Goal: Information Seeking & Learning: Compare options

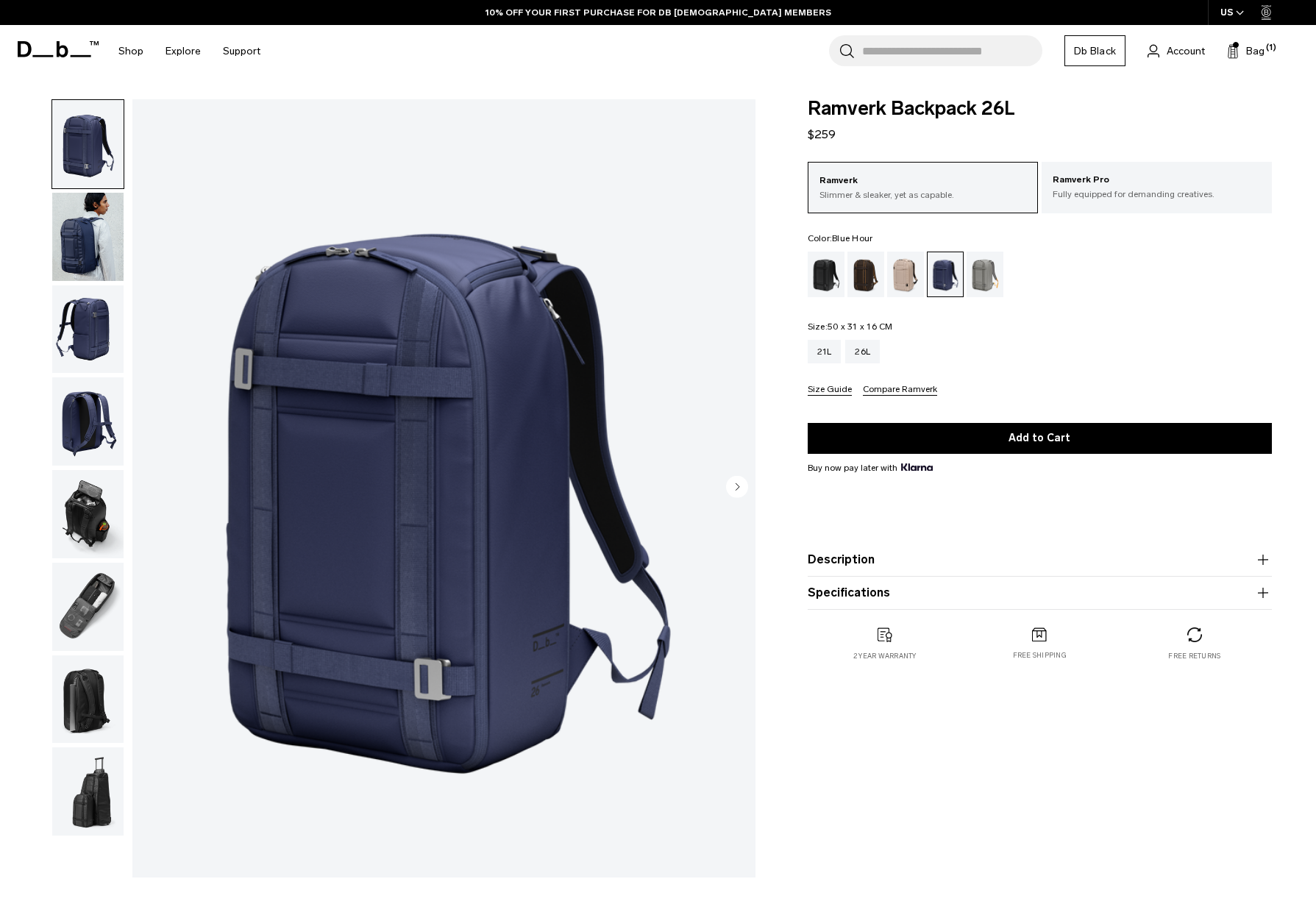
click at [109, 225] on img "button" at bounding box center [87, 236] width 72 height 88
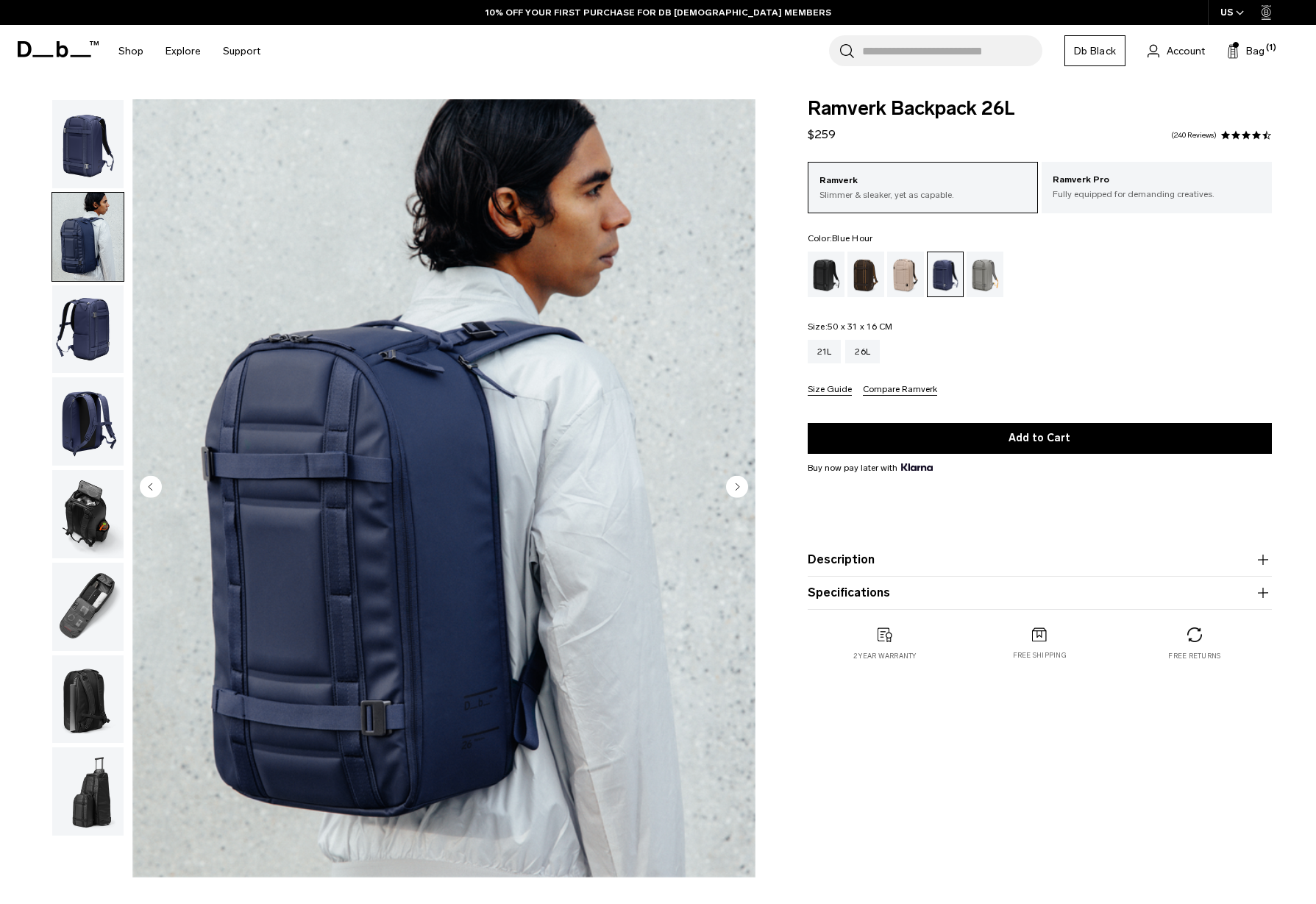
click at [103, 336] on img "button" at bounding box center [87, 329] width 72 height 88
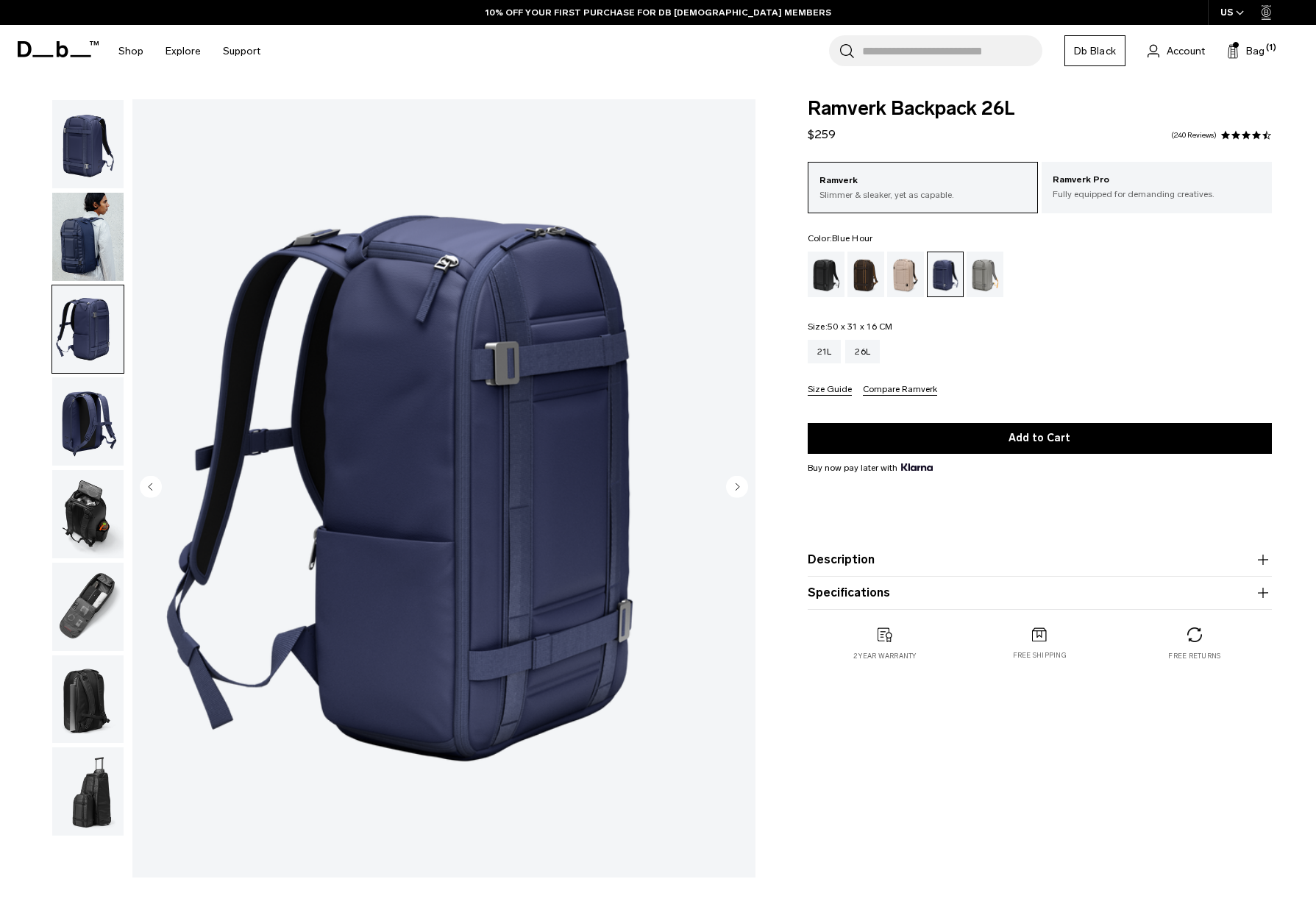
click at [94, 453] on img "button" at bounding box center [87, 421] width 72 height 88
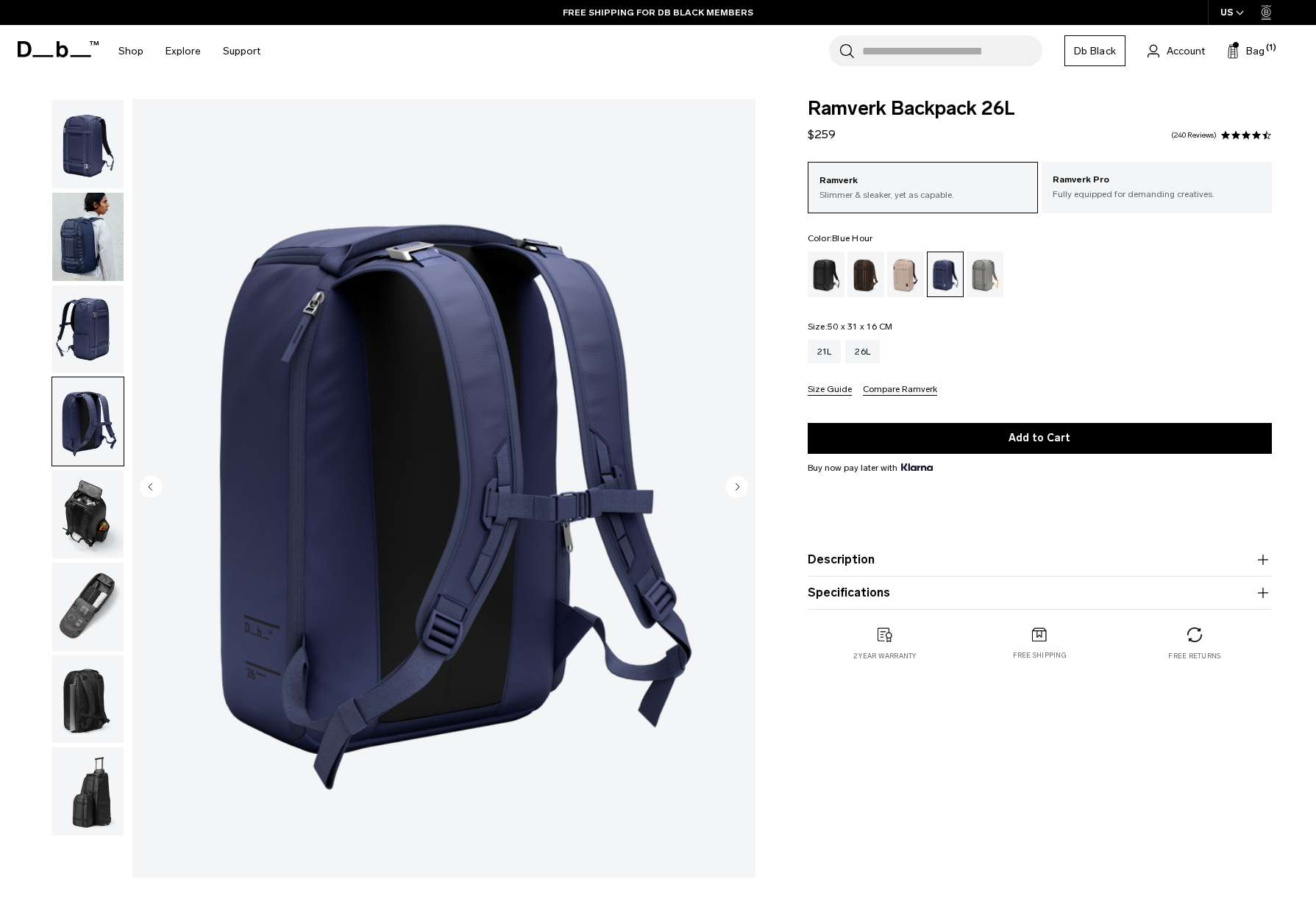
click at [95, 496] on img "button" at bounding box center [87, 514] width 72 height 88
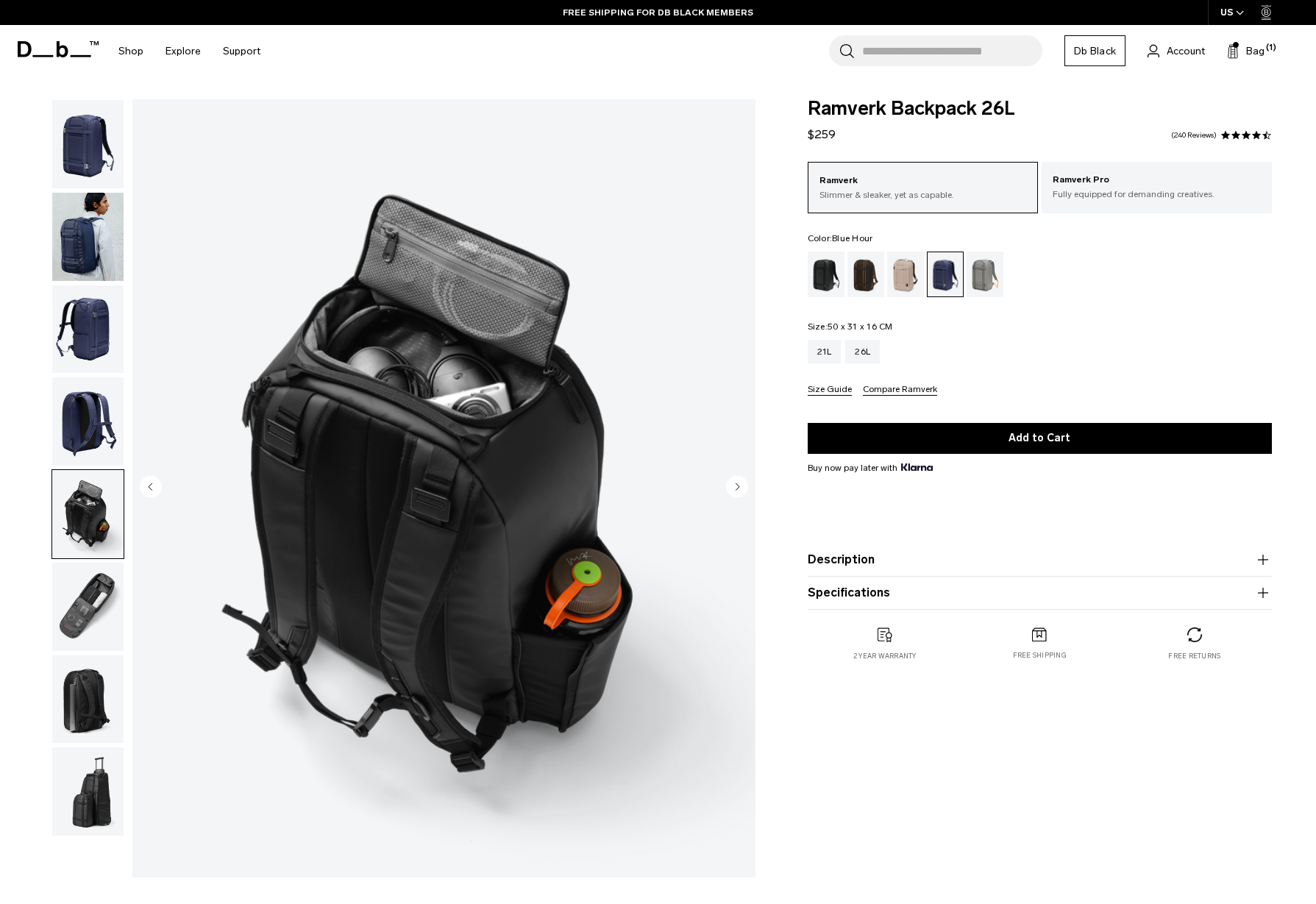
click at [81, 426] on img "button" at bounding box center [87, 421] width 72 height 88
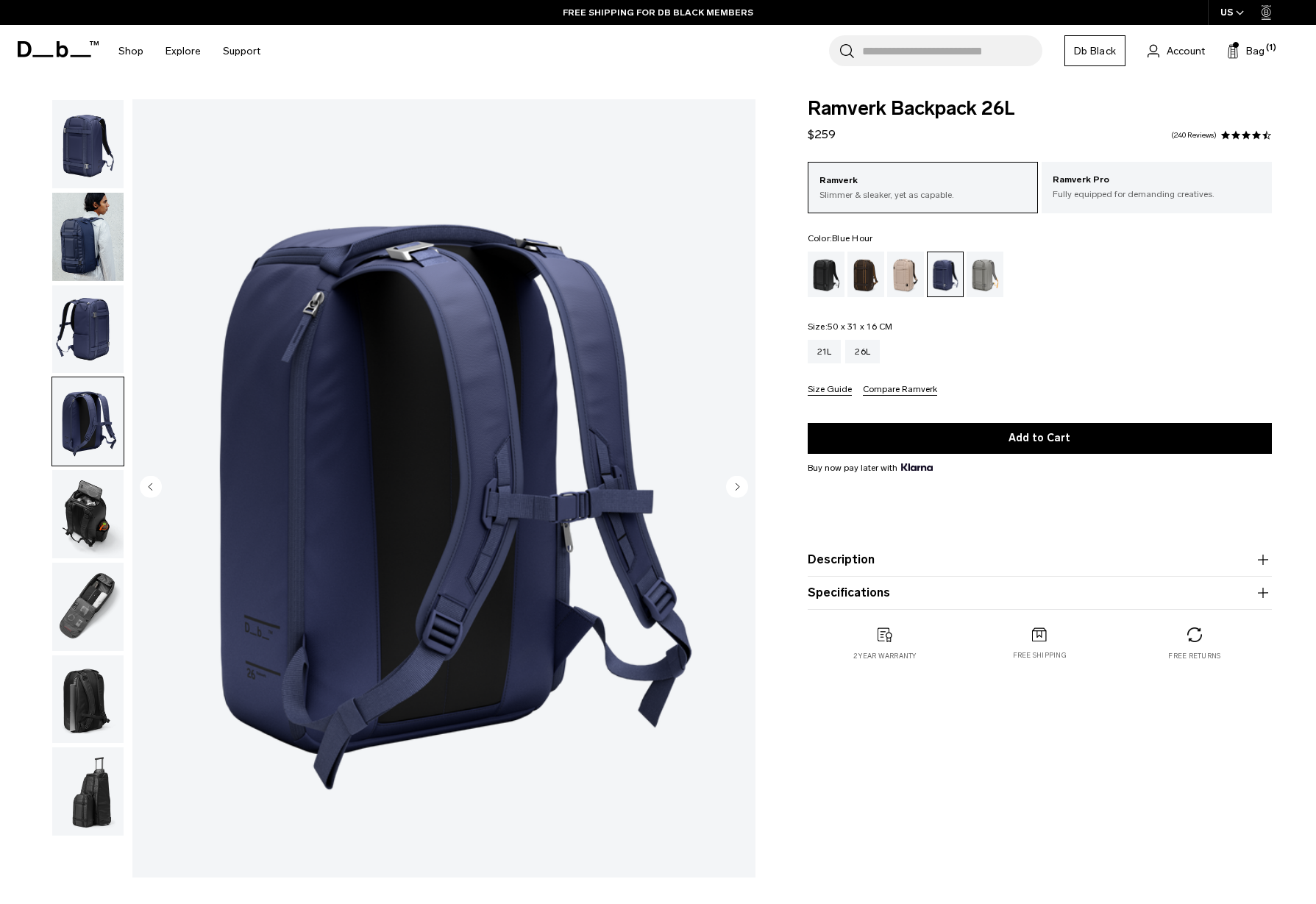
click at [74, 515] on img "button" at bounding box center [87, 514] width 72 height 88
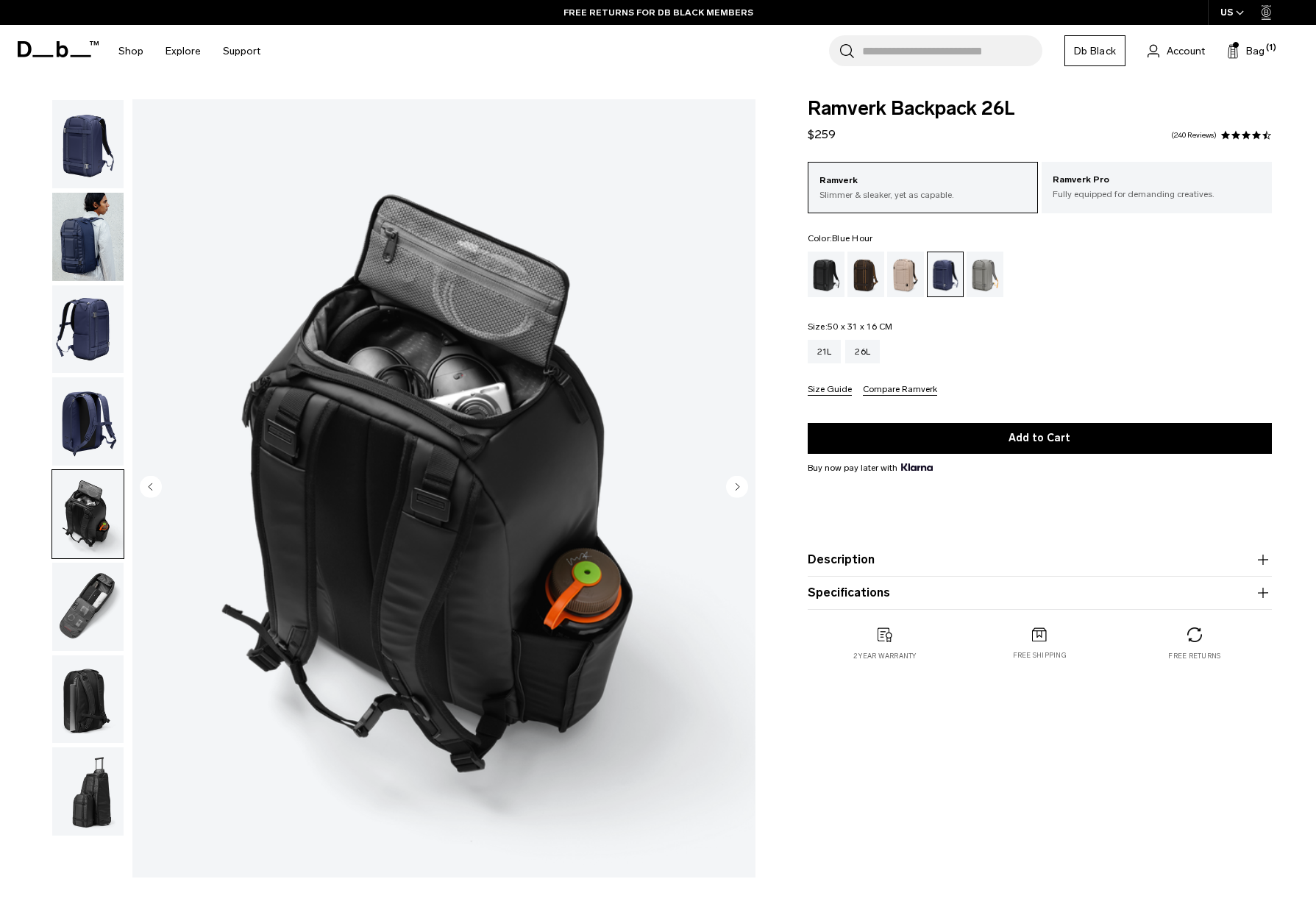
click at [76, 598] on img "button" at bounding box center [87, 607] width 72 height 88
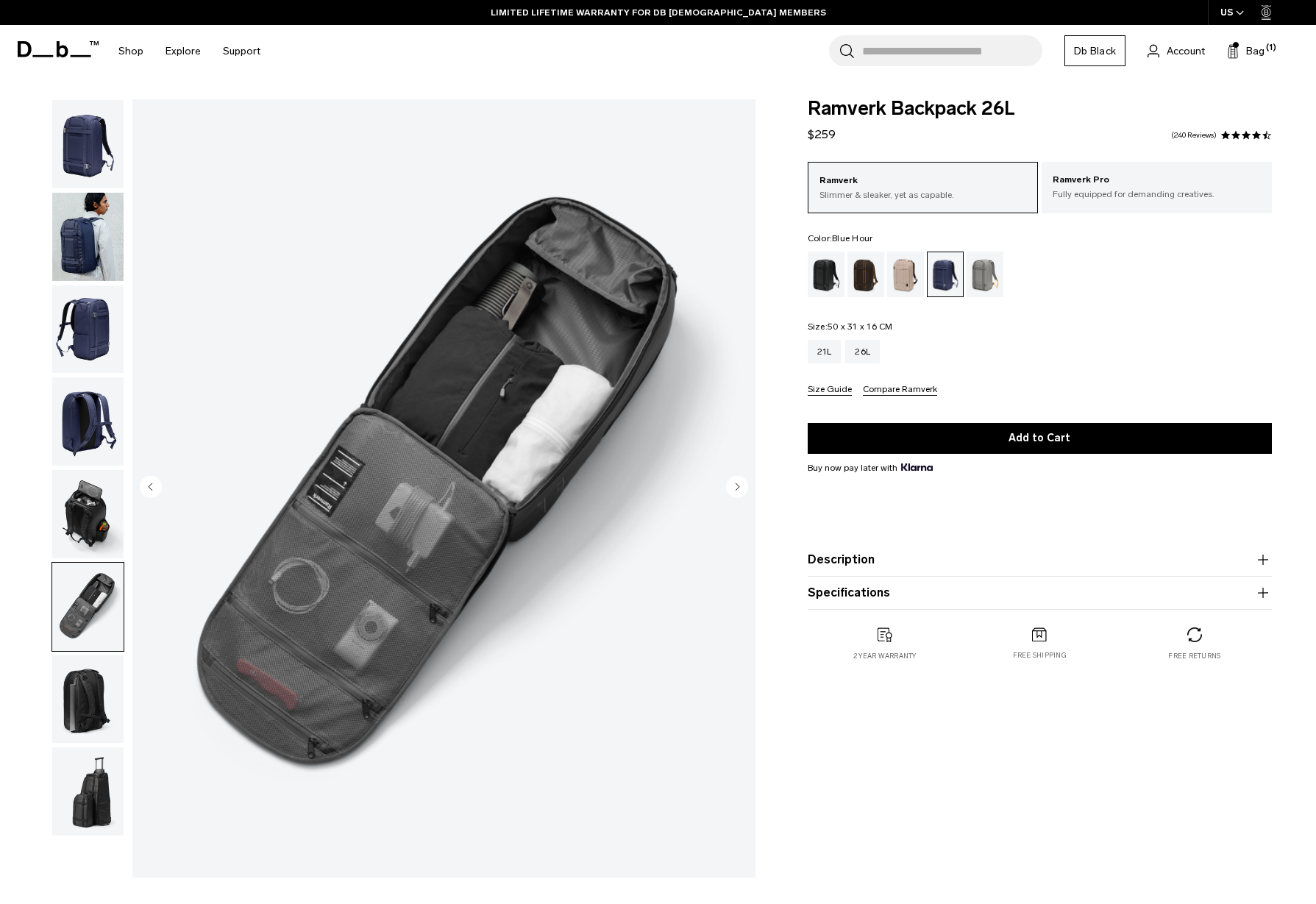
click at [111, 683] on img "button" at bounding box center [87, 699] width 72 height 88
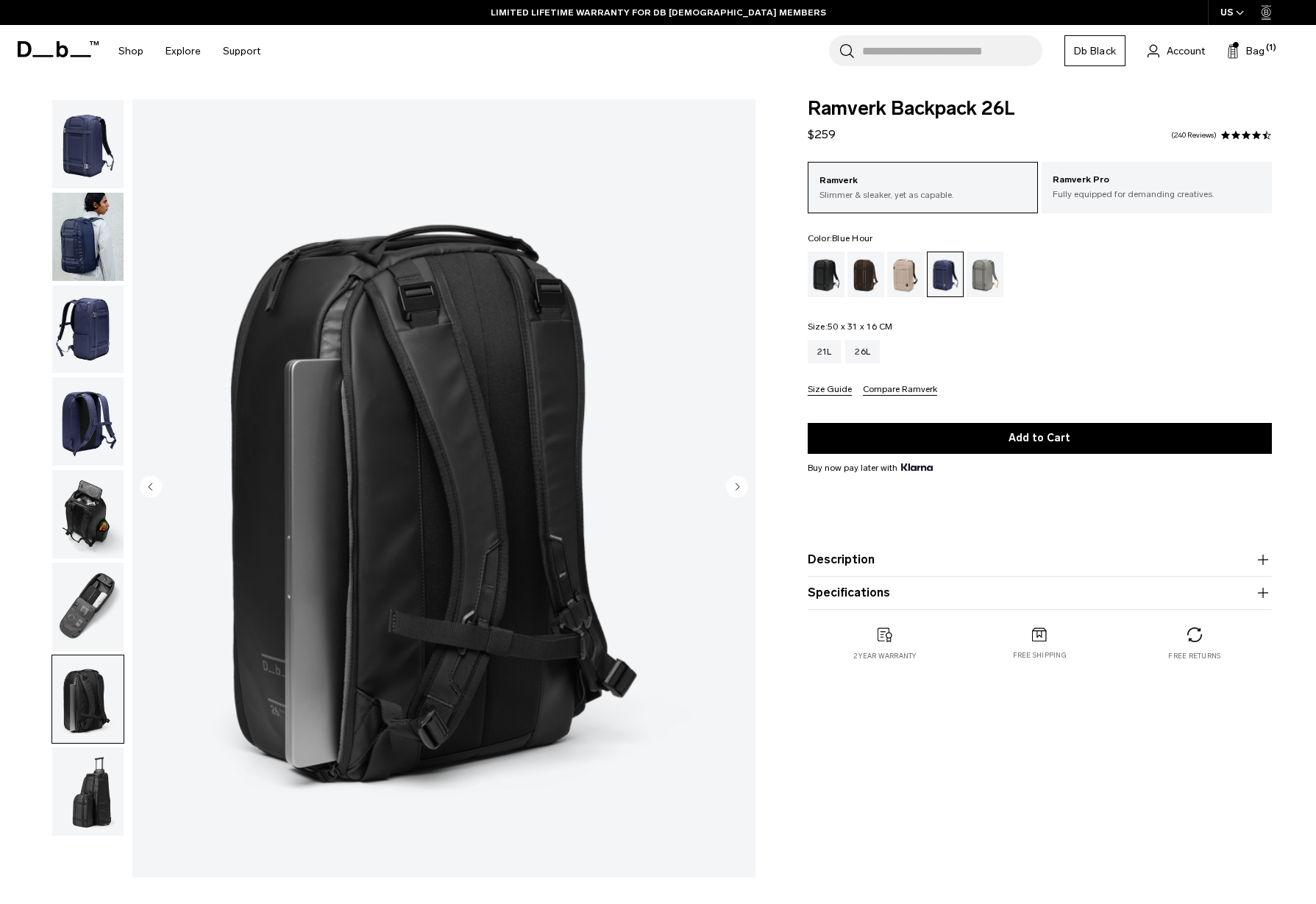
click at [100, 783] on img "button" at bounding box center [87, 791] width 72 height 88
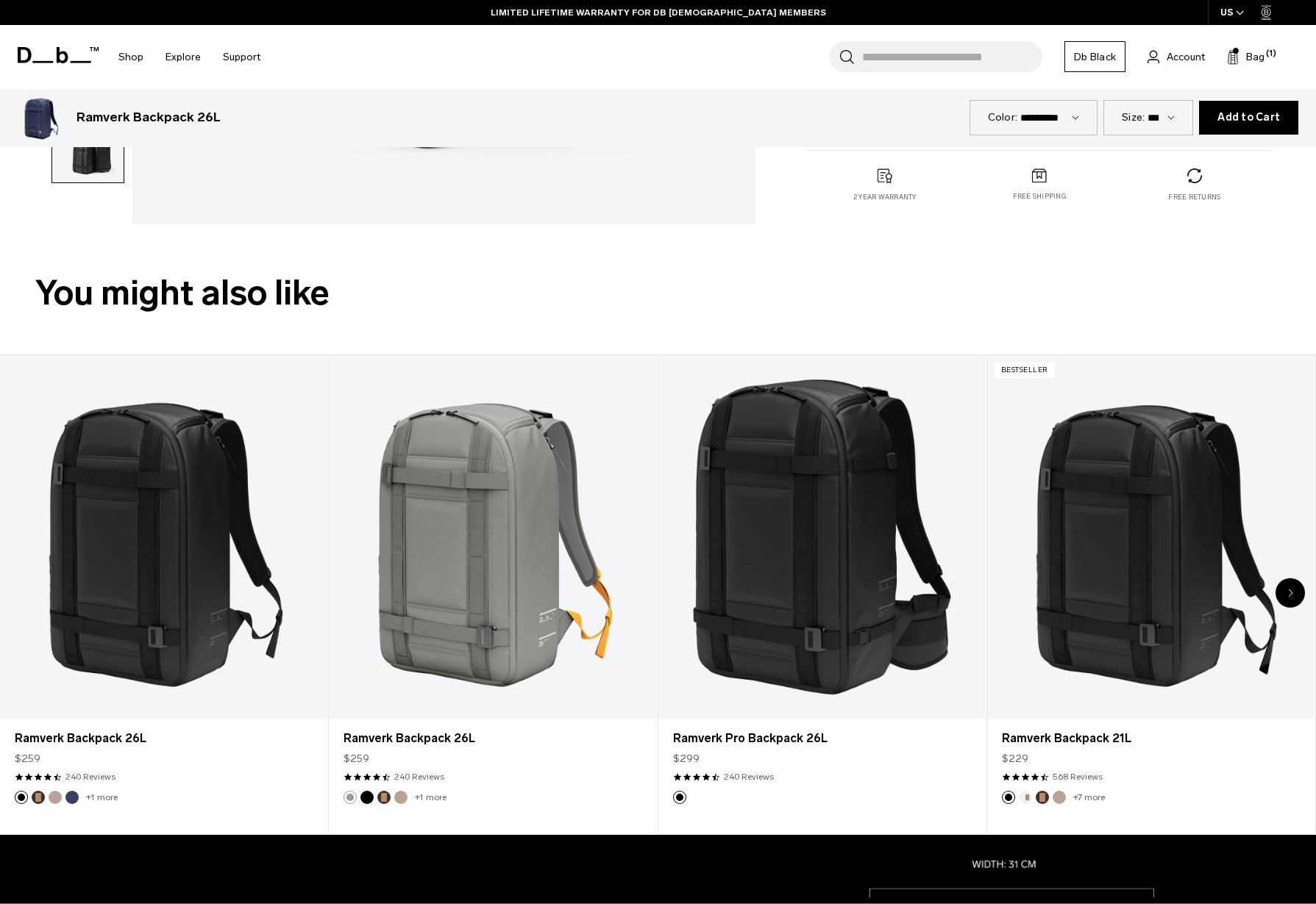
scroll to position [755, 0]
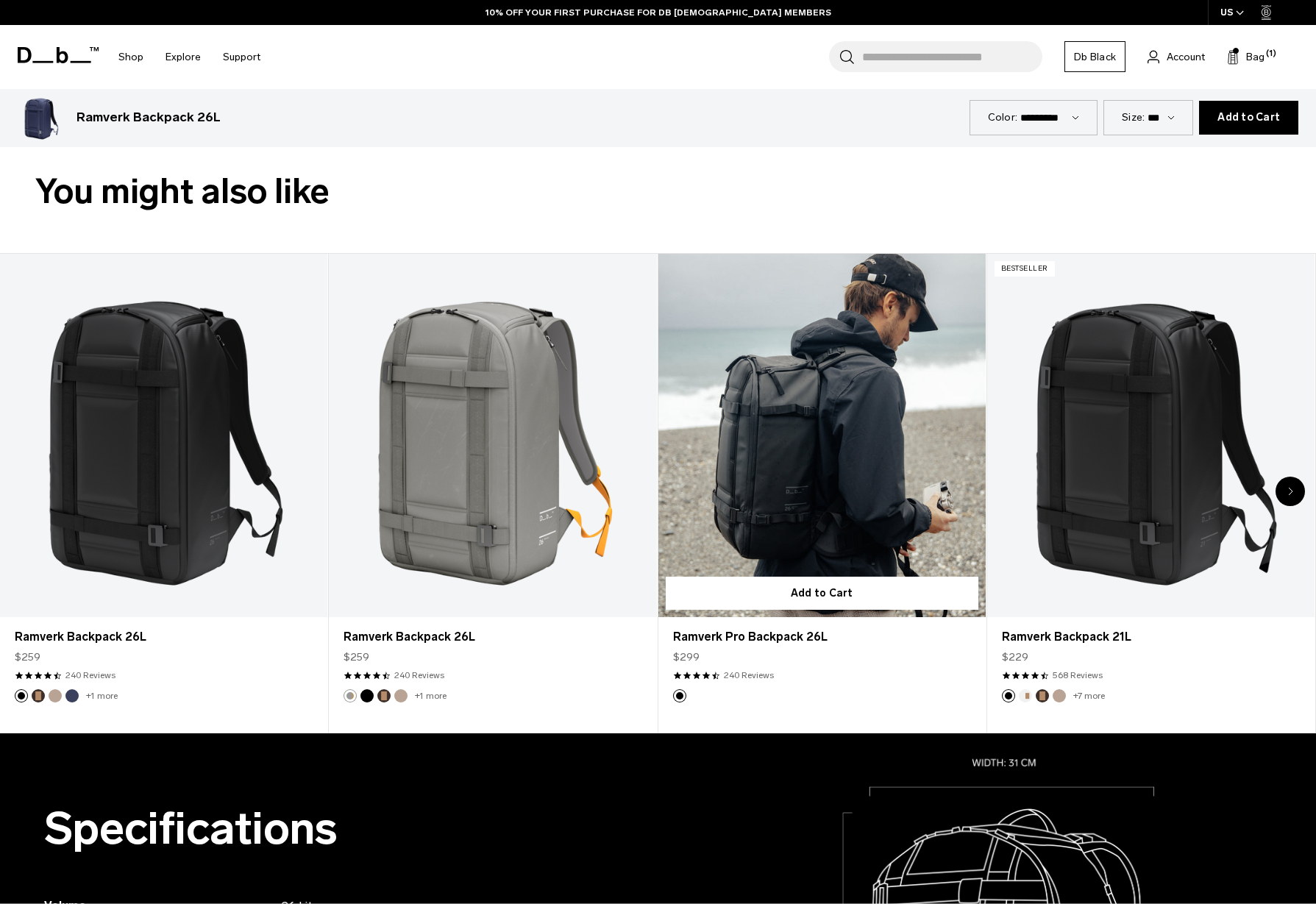
click at [763, 404] on link "Ramverk Pro Backpack 26L" at bounding box center [822, 436] width 328 height 364
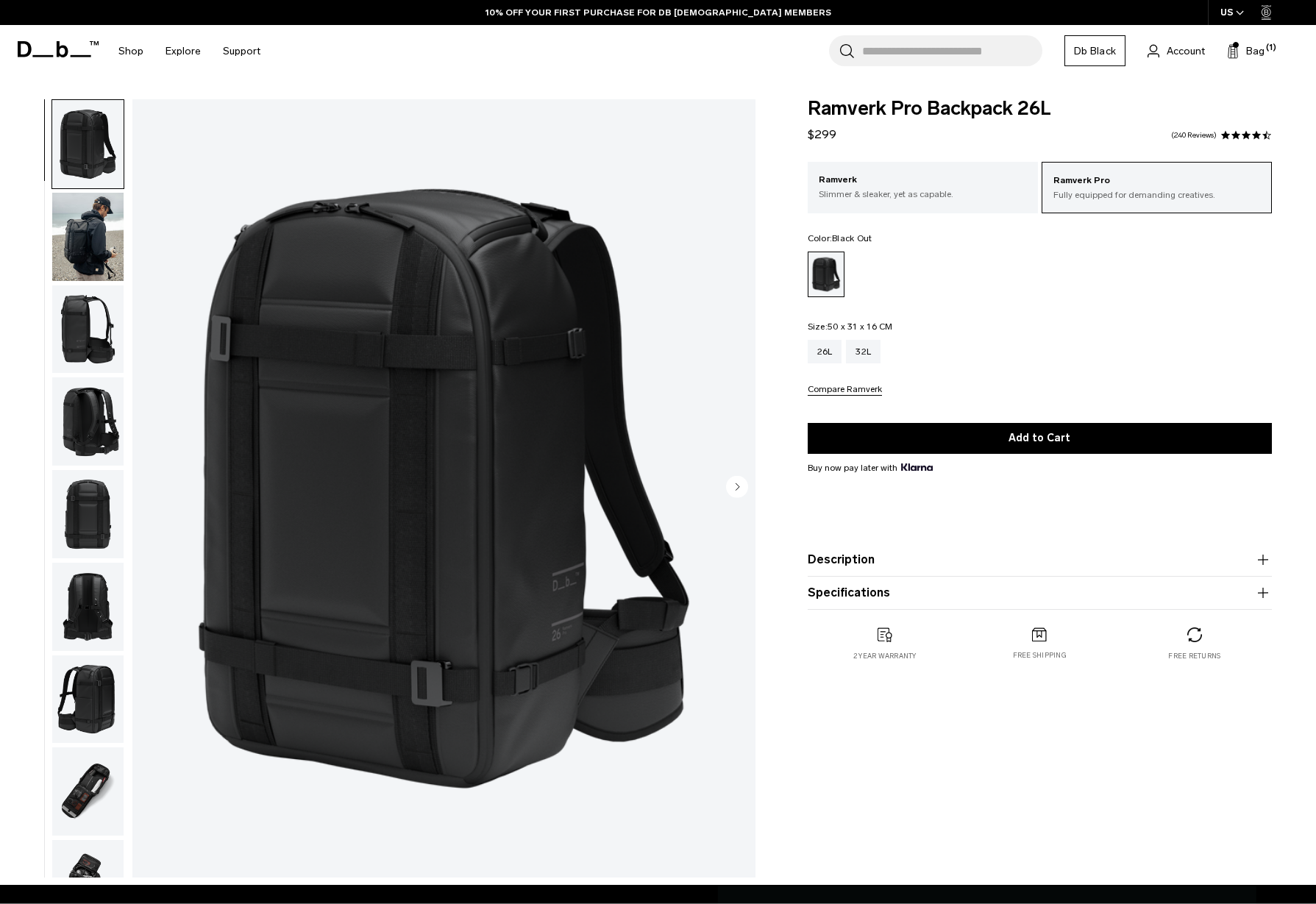
click at [95, 266] on img "button" at bounding box center [87, 236] width 72 height 88
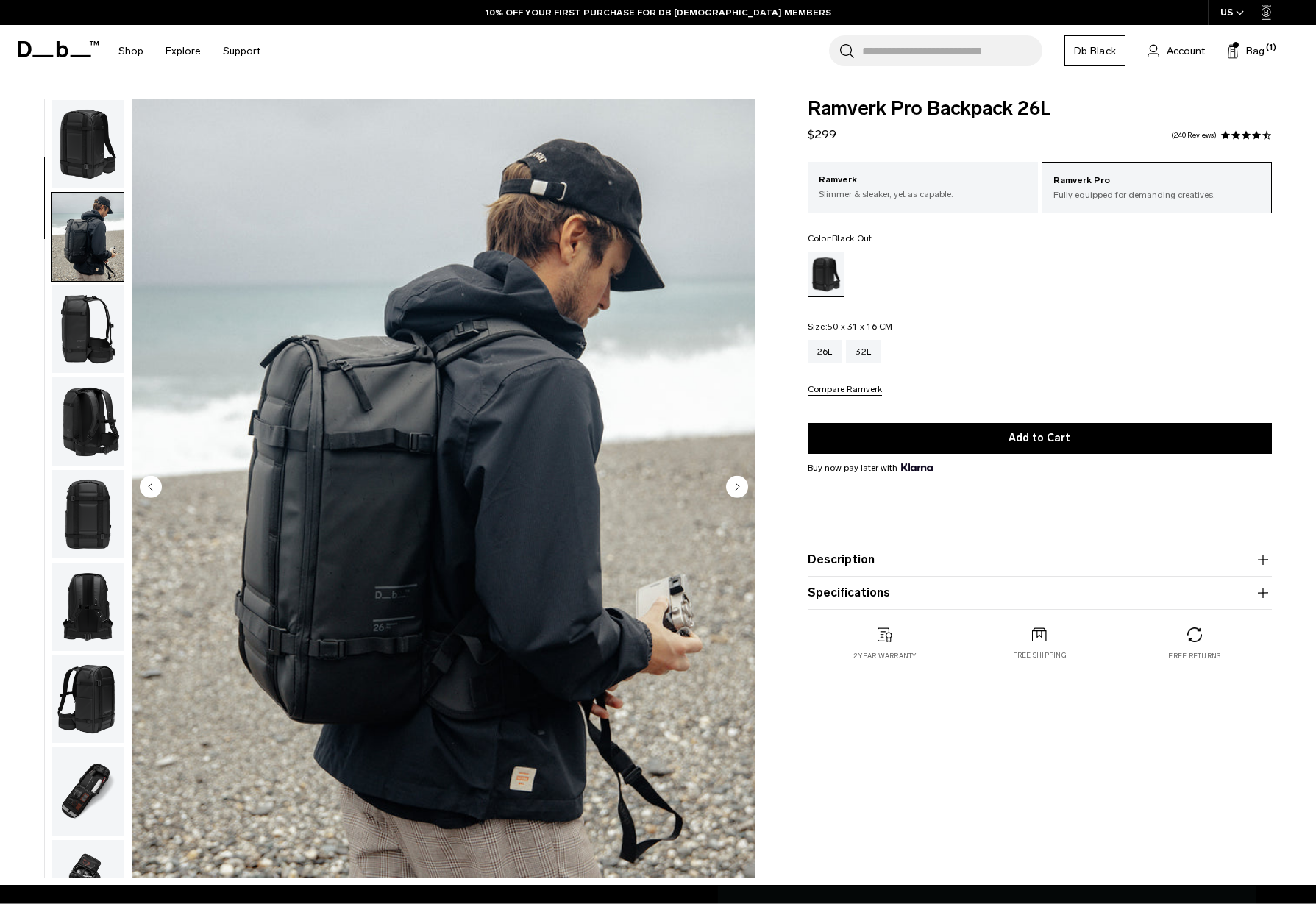
scroll to position [93, 0]
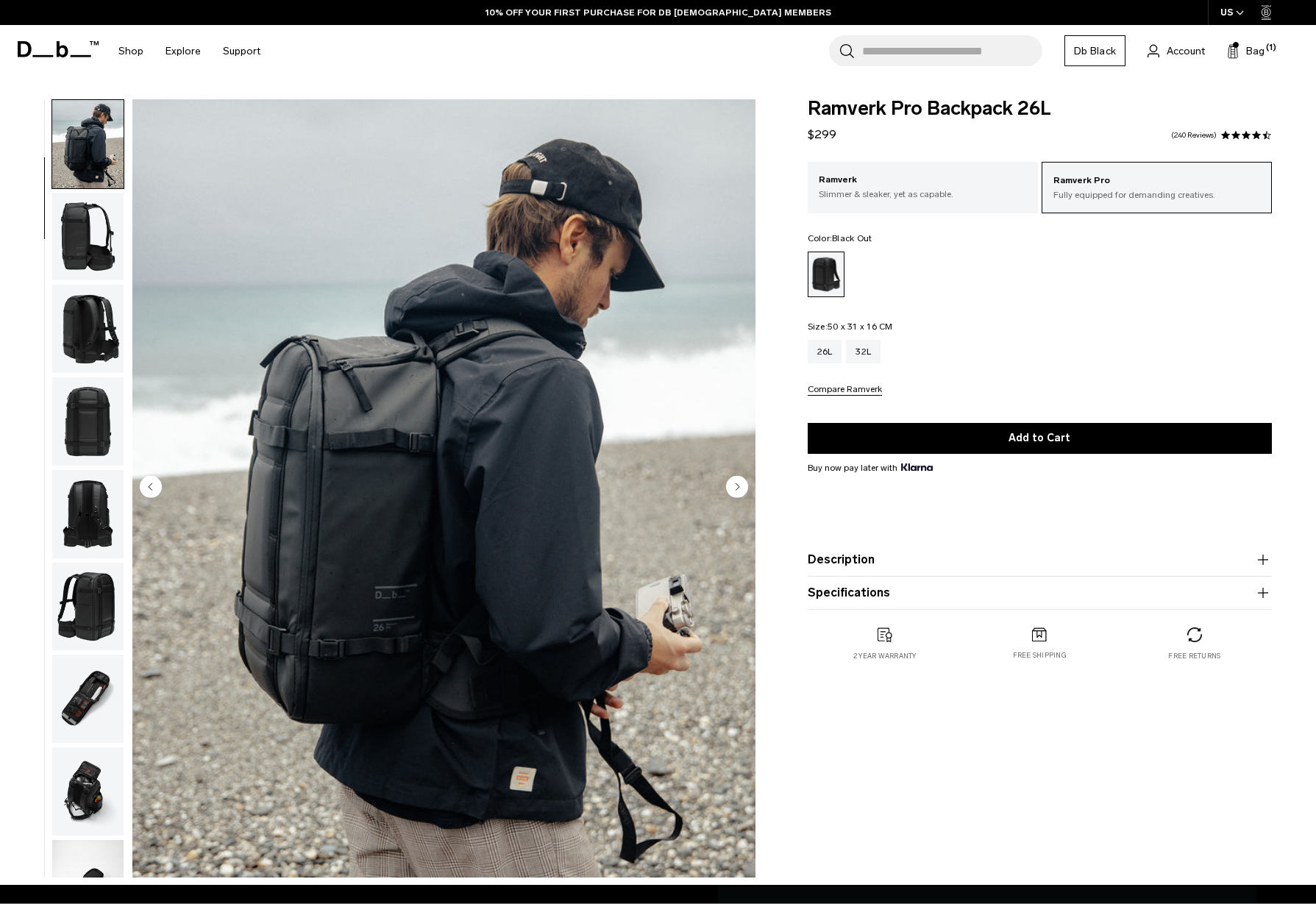
click at [91, 248] on img "button" at bounding box center [87, 236] width 72 height 88
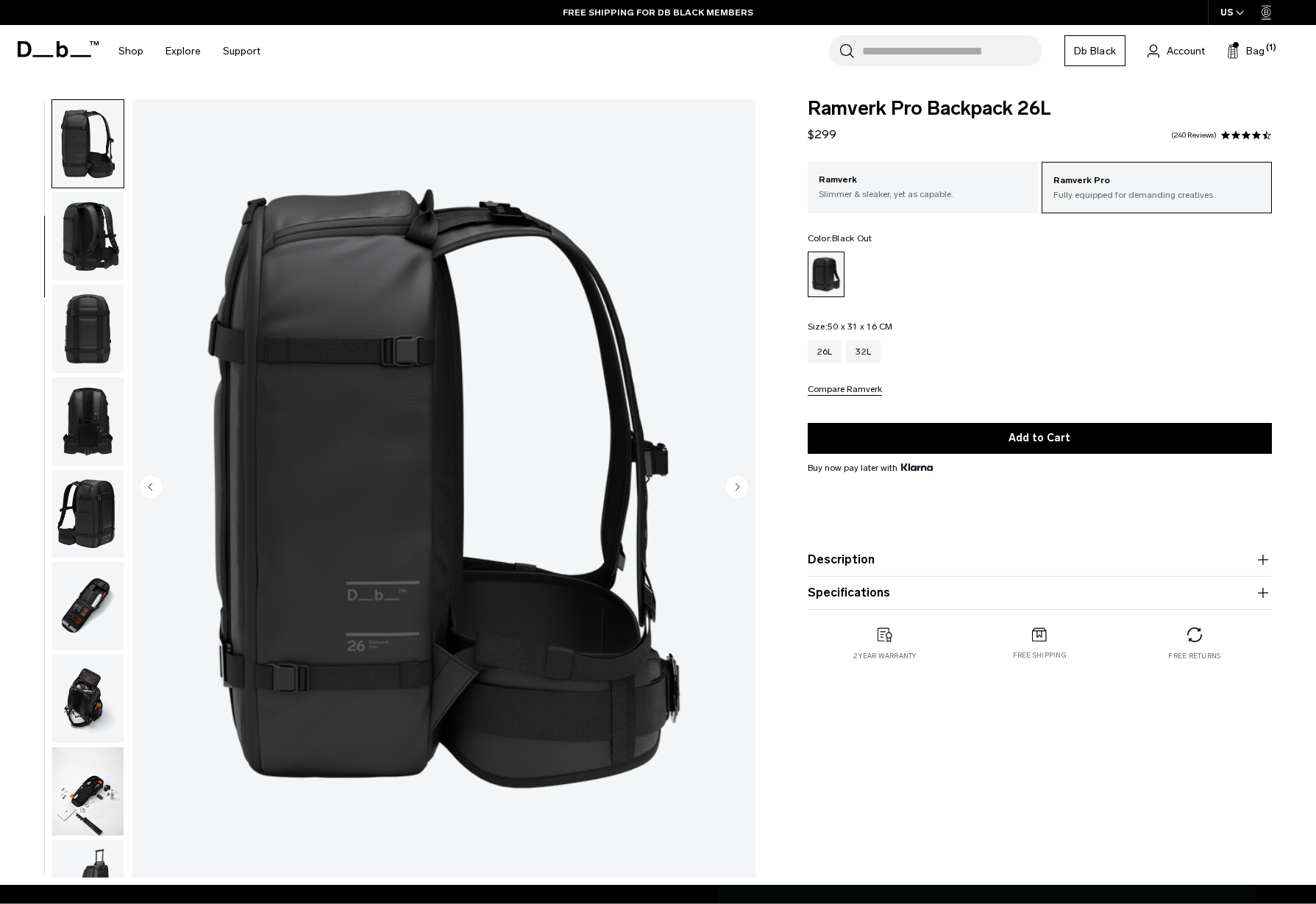
click at [91, 248] on img "button" at bounding box center [87, 235] width 72 height 88
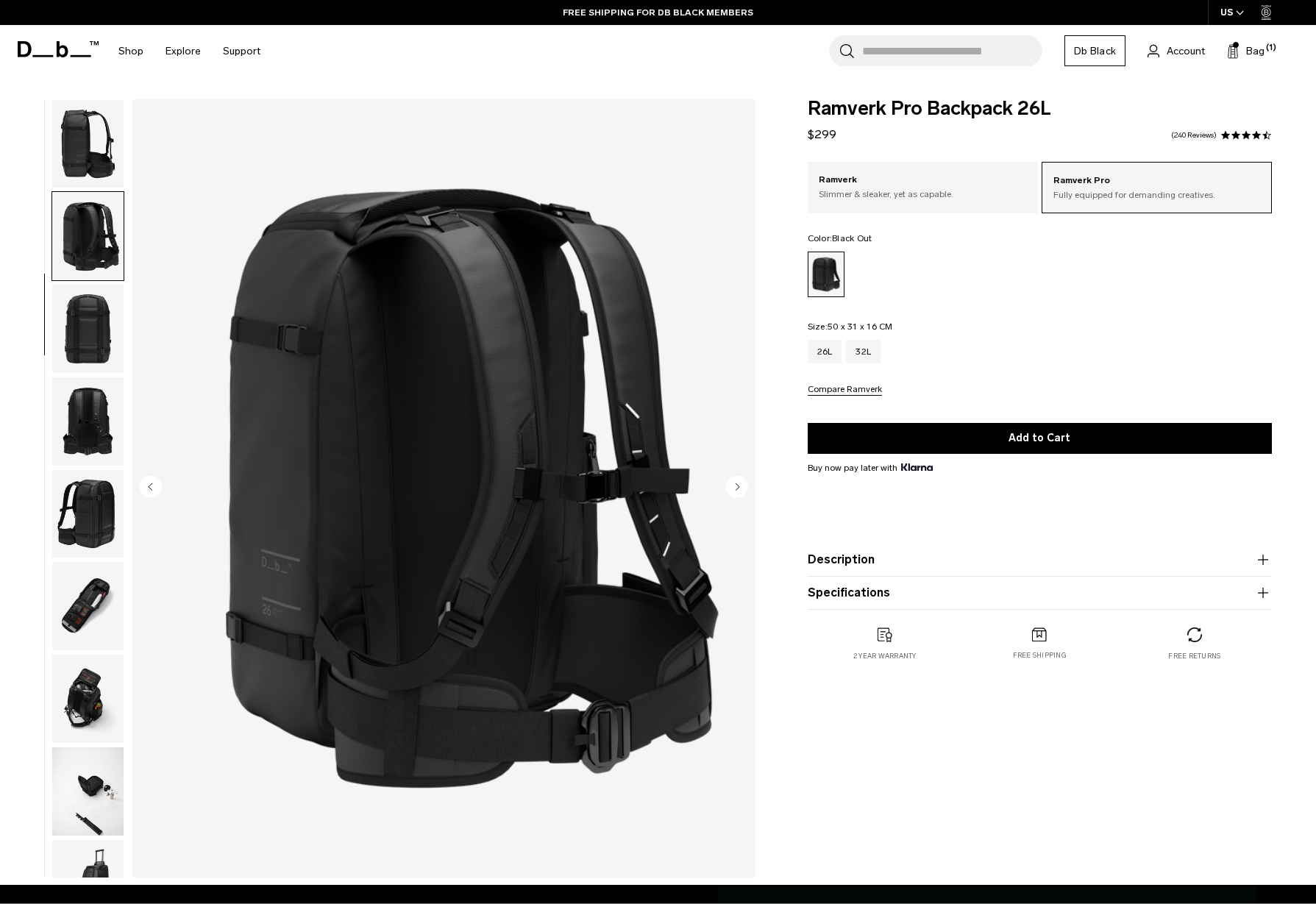
scroll to position [277, 0]
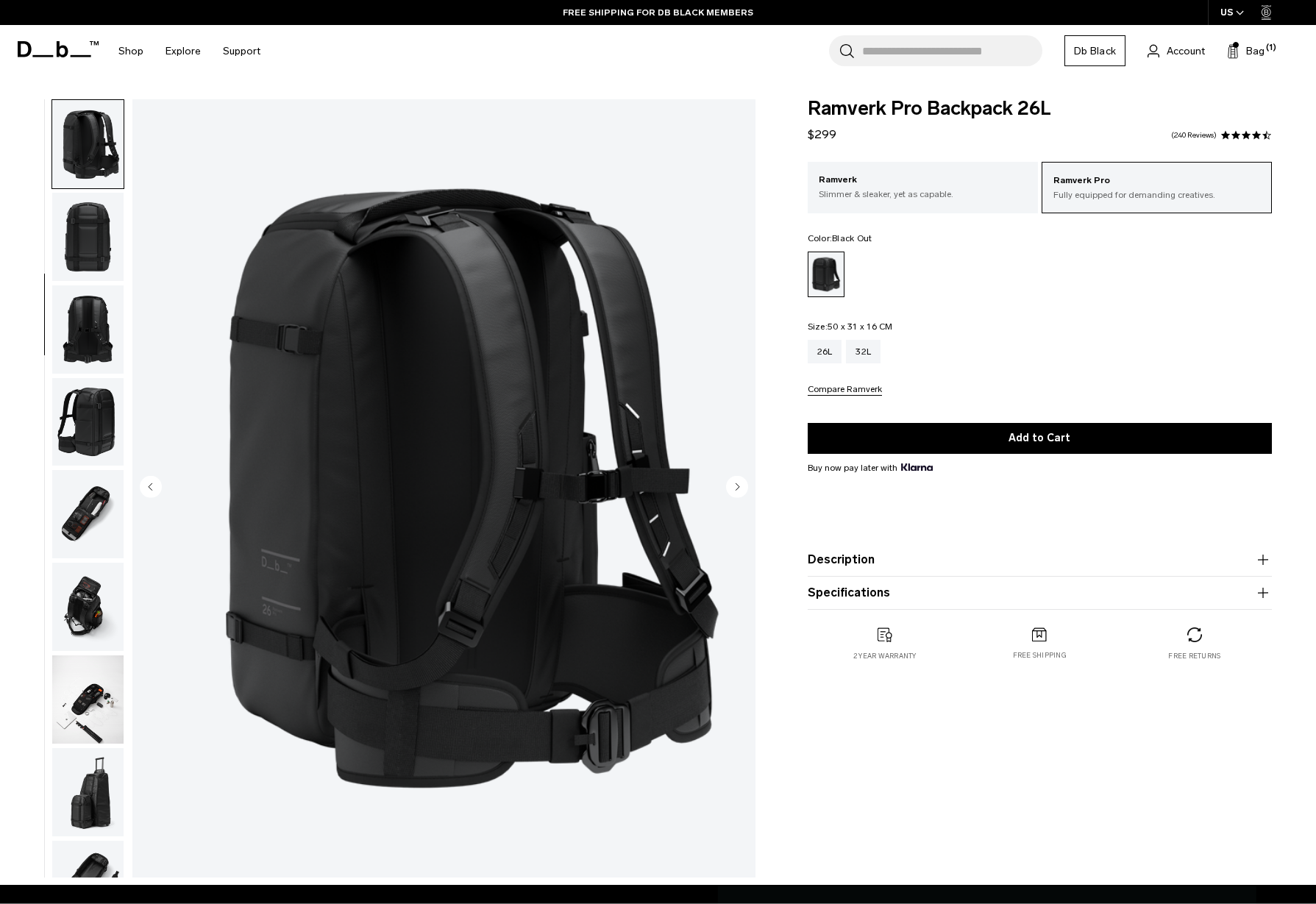
click at [91, 252] on img "button" at bounding box center [87, 236] width 72 height 88
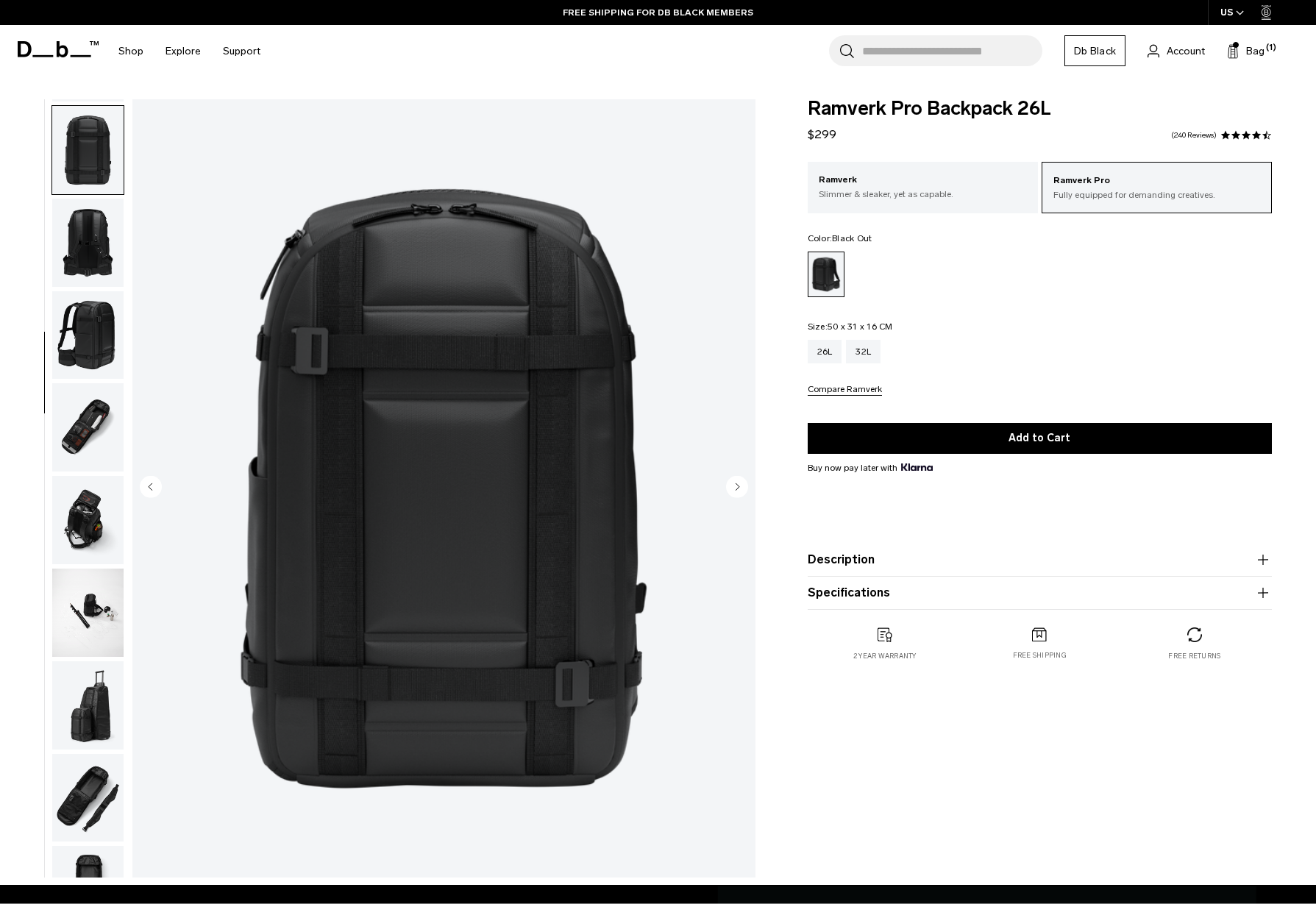
scroll to position [370, 0]
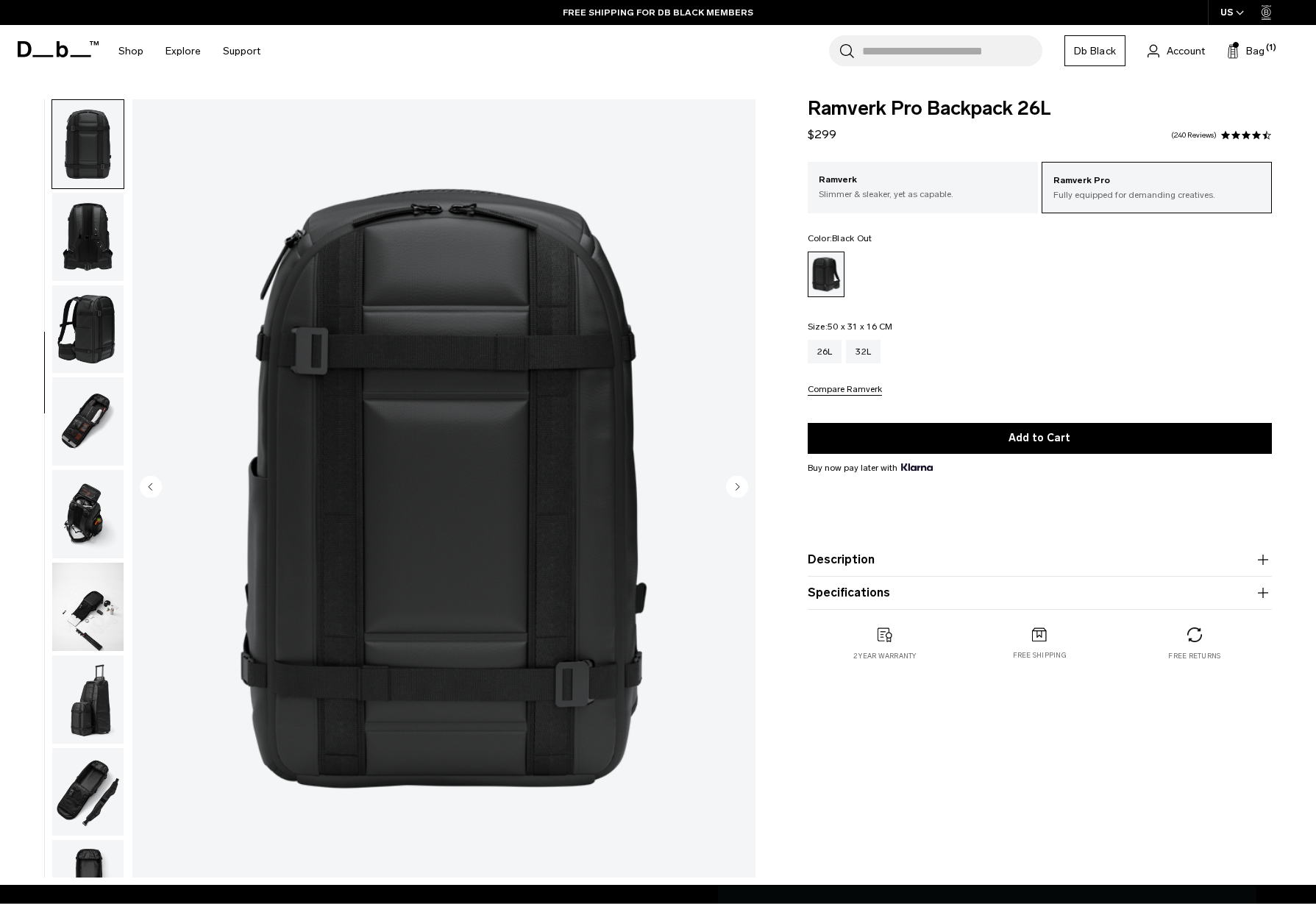
click at [89, 255] on img "button" at bounding box center [87, 236] width 72 height 88
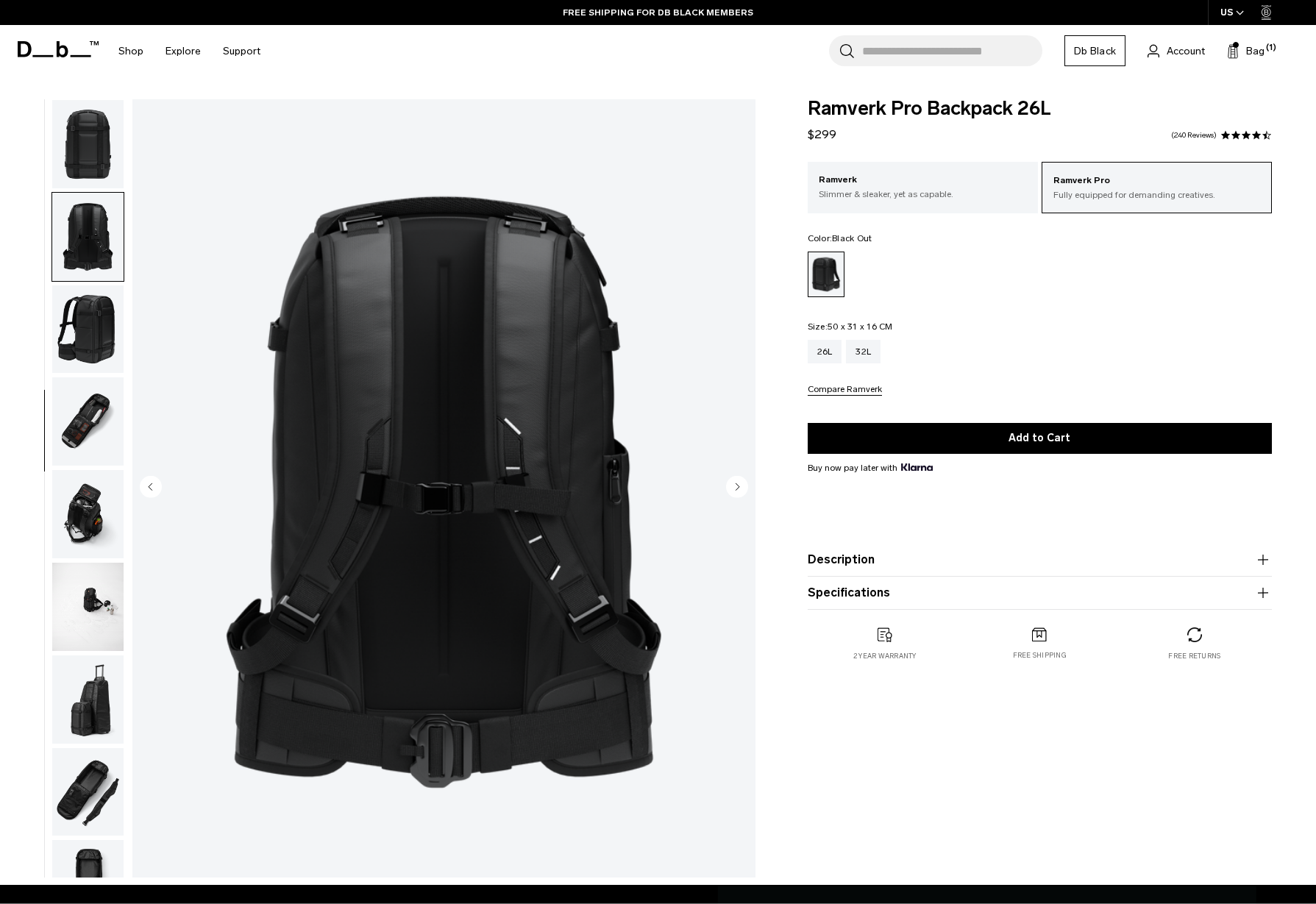
scroll to position [422, 0]
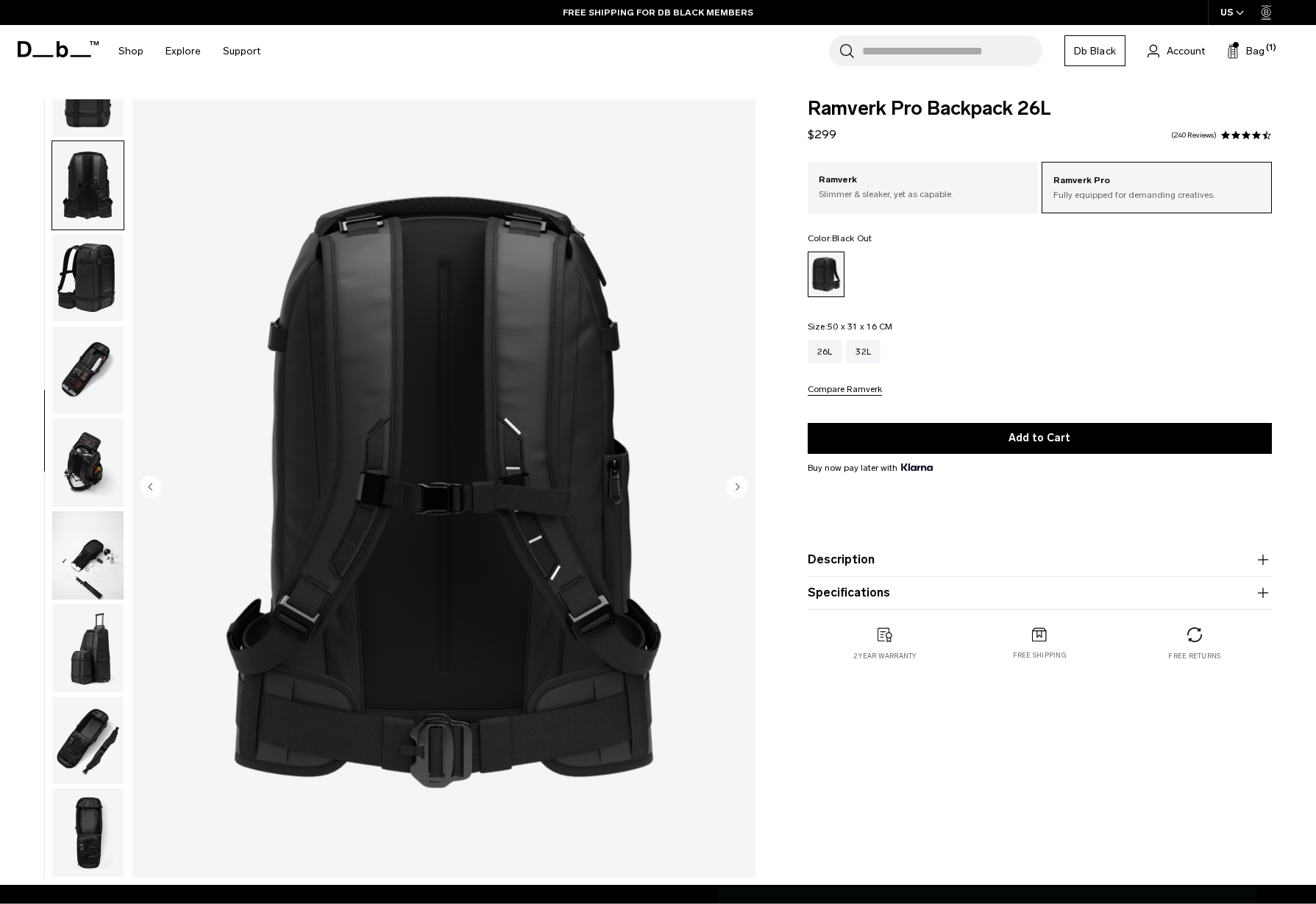
click at [89, 258] on img "button" at bounding box center [87, 277] width 72 height 88
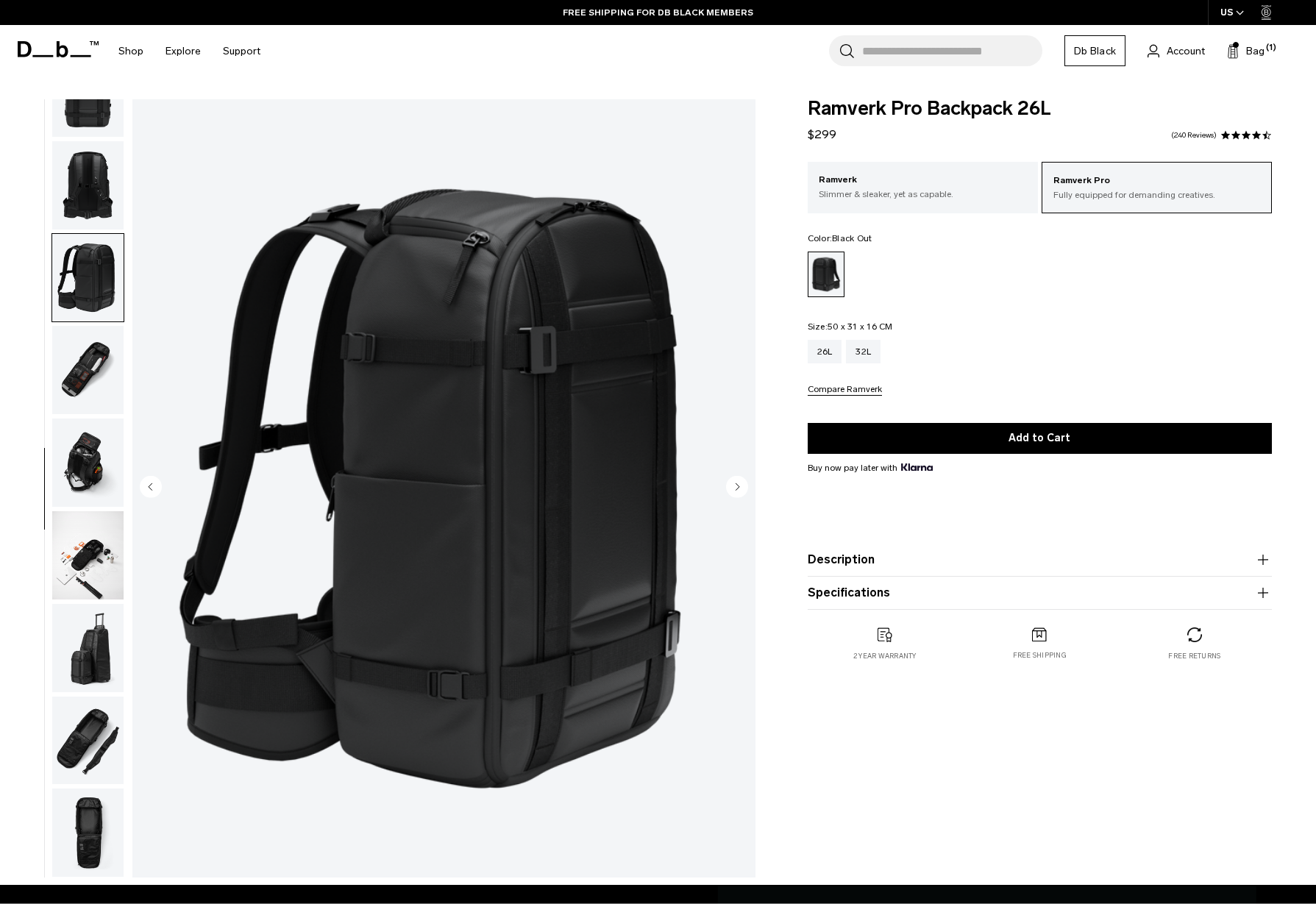
click at [91, 355] on img "button" at bounding box center [87, 370] width 72 height 88
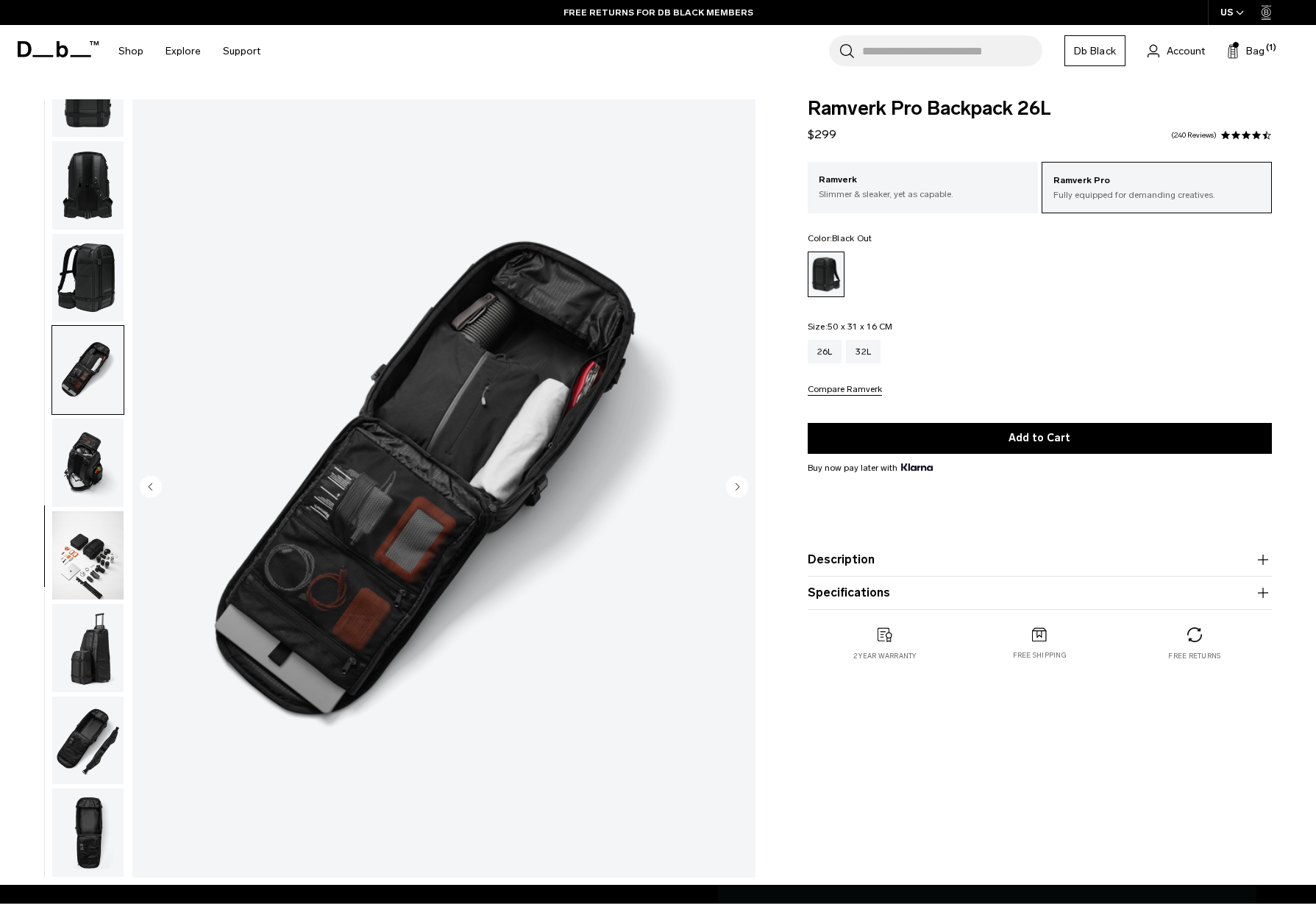
click at [73, 445] on img "button" at bounding box center [87, 462] width 72 height 88
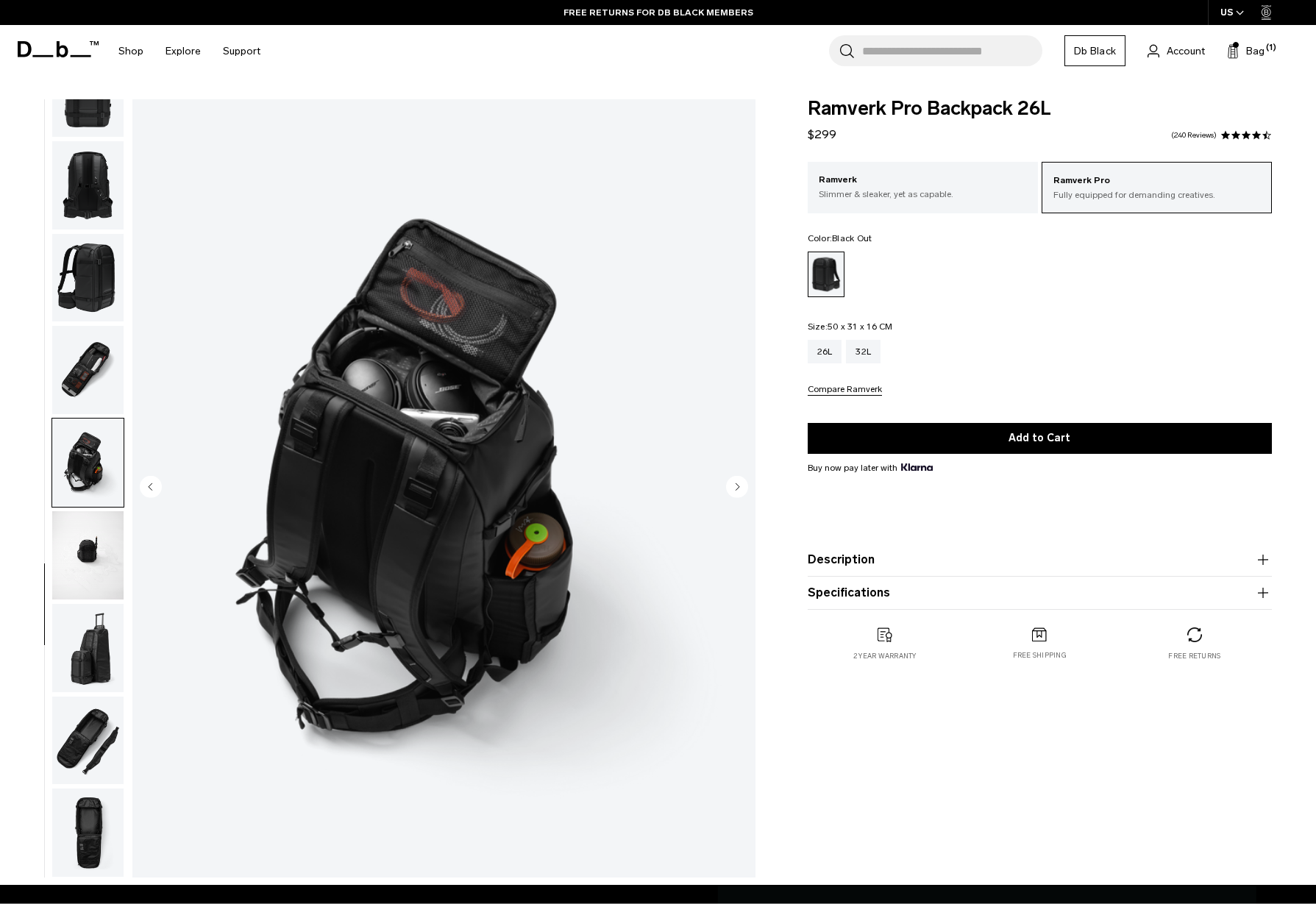
click at [65, 540] on img "button" at bounding box center [87, 555] width 72 height 88
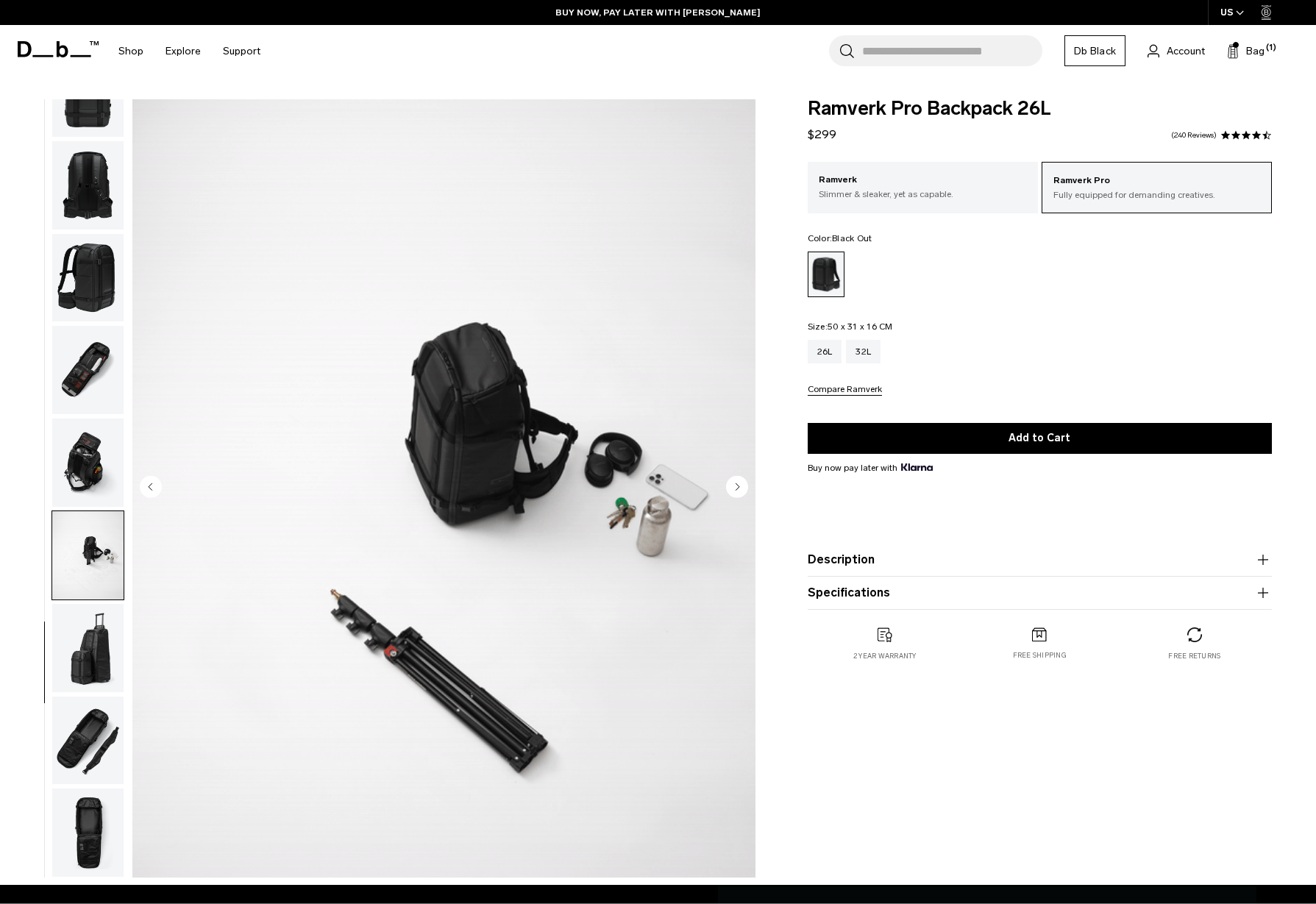
click at [87, 668] on img "button" at bounding box center [87, 648] width 72 height 88
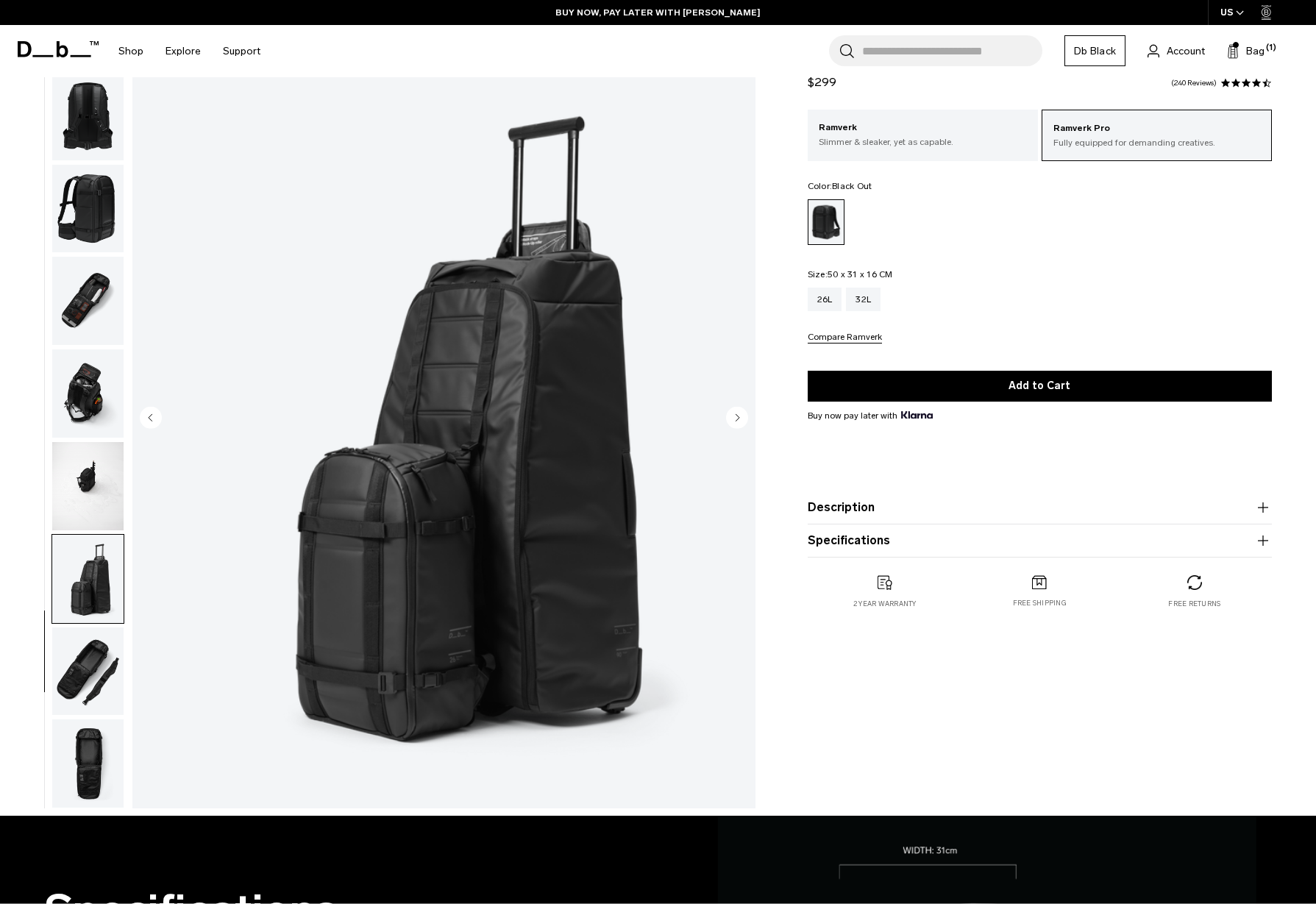
scroll to position [257, 0]
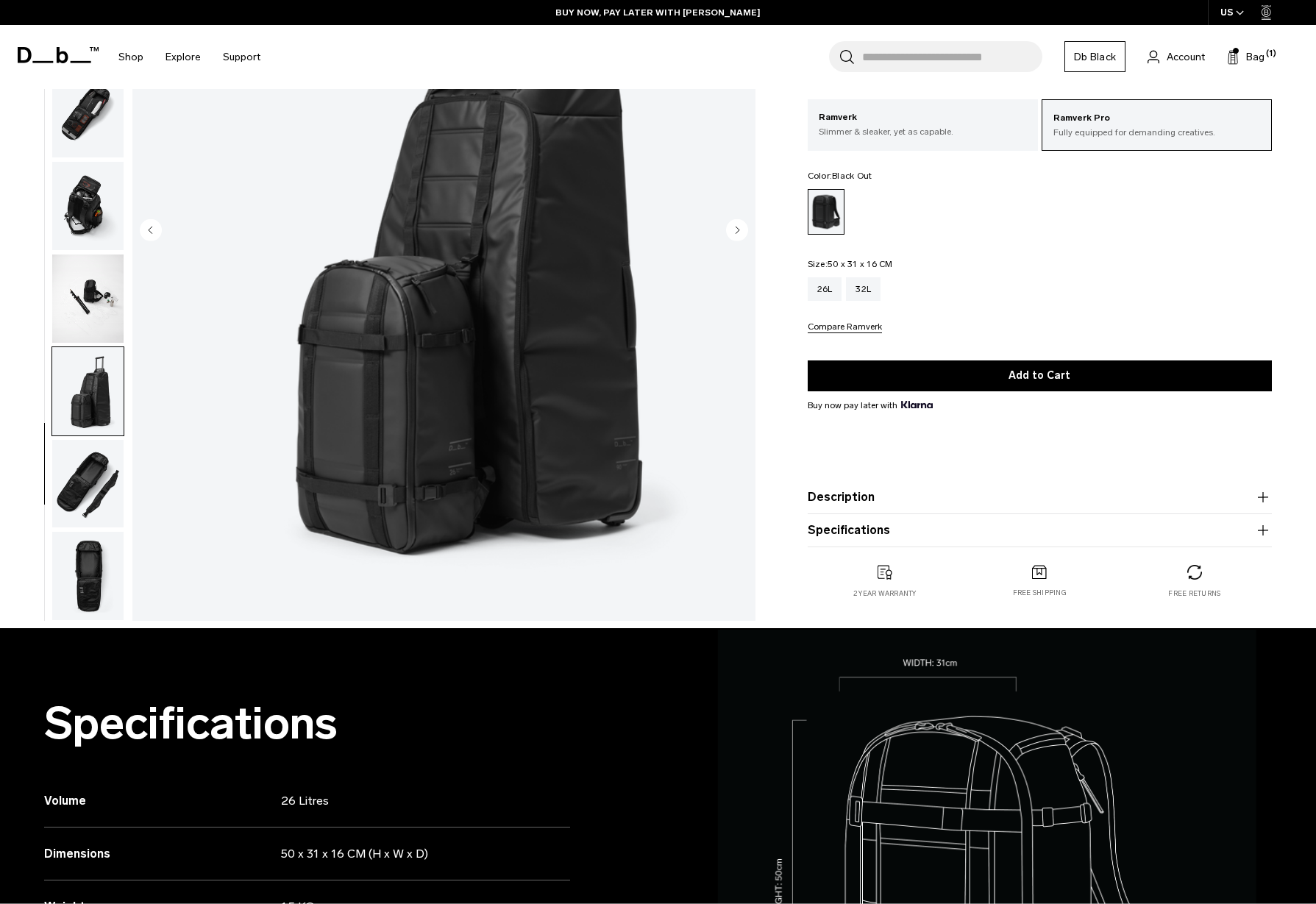
click at [92, 599] on img "button" at bounding box center [87, 575] width 72 height 88
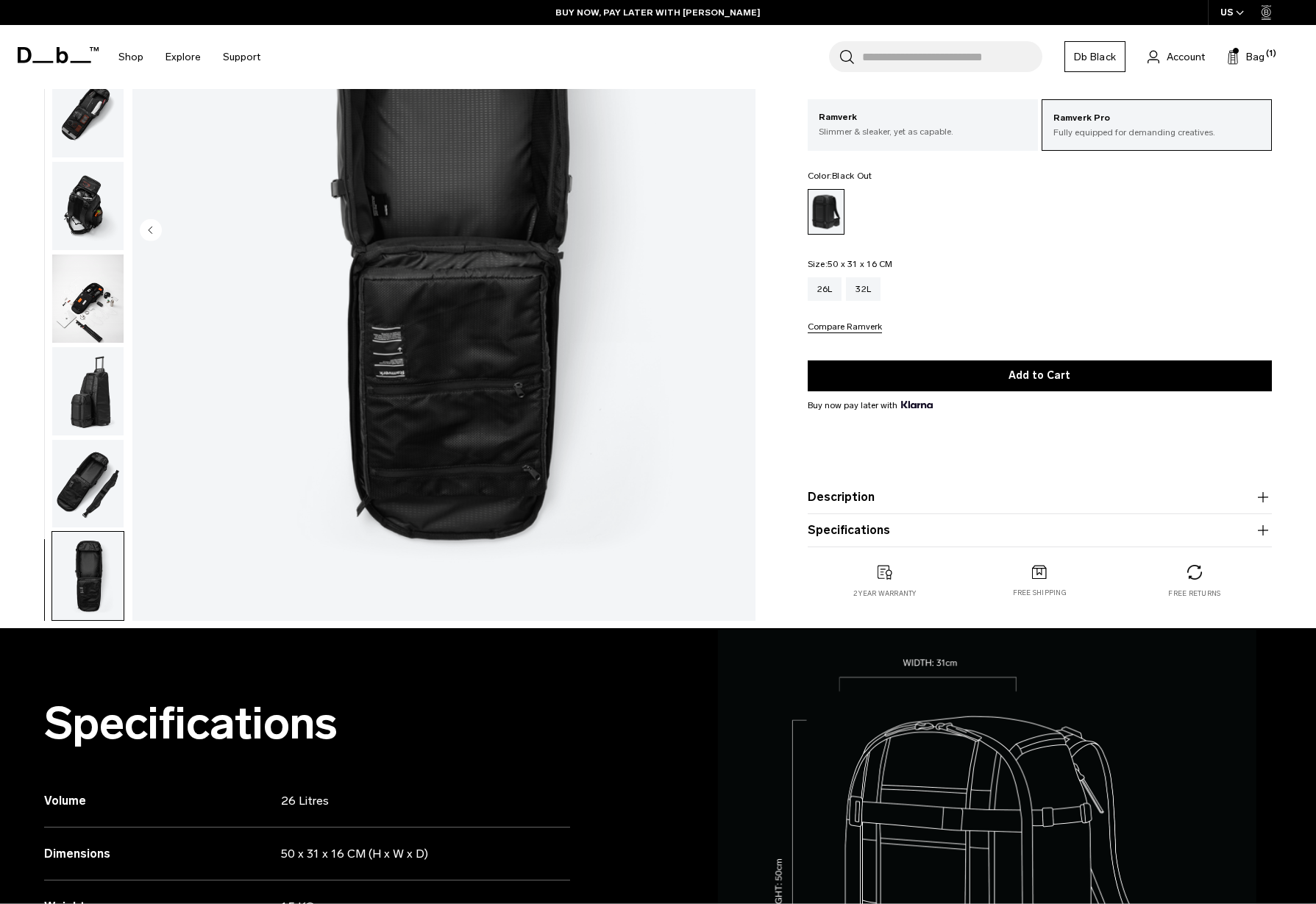
click at [94, 483] on img "button" at bounding box center [87, 483] width 72 height 88
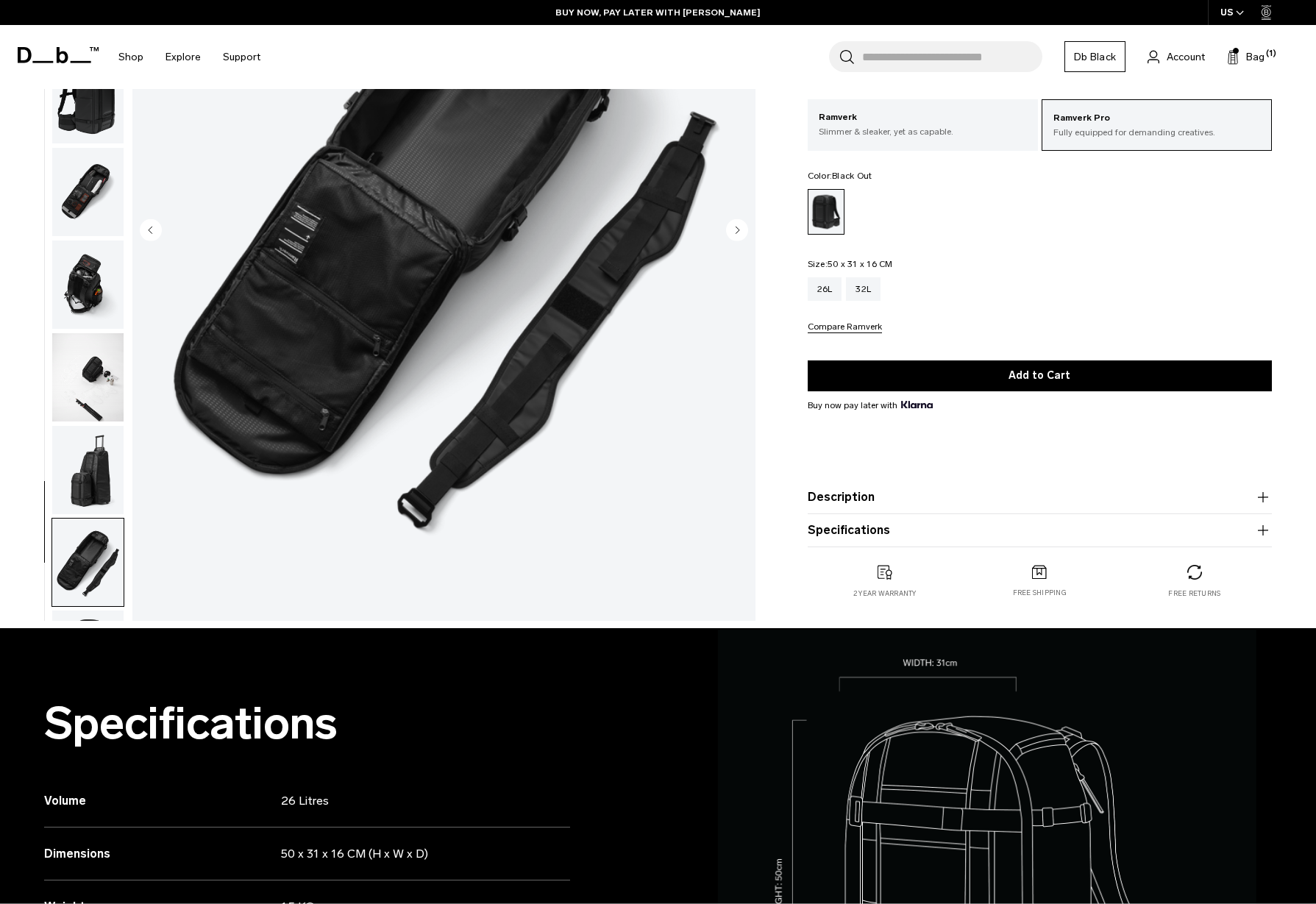
scroll to position [162, 0]
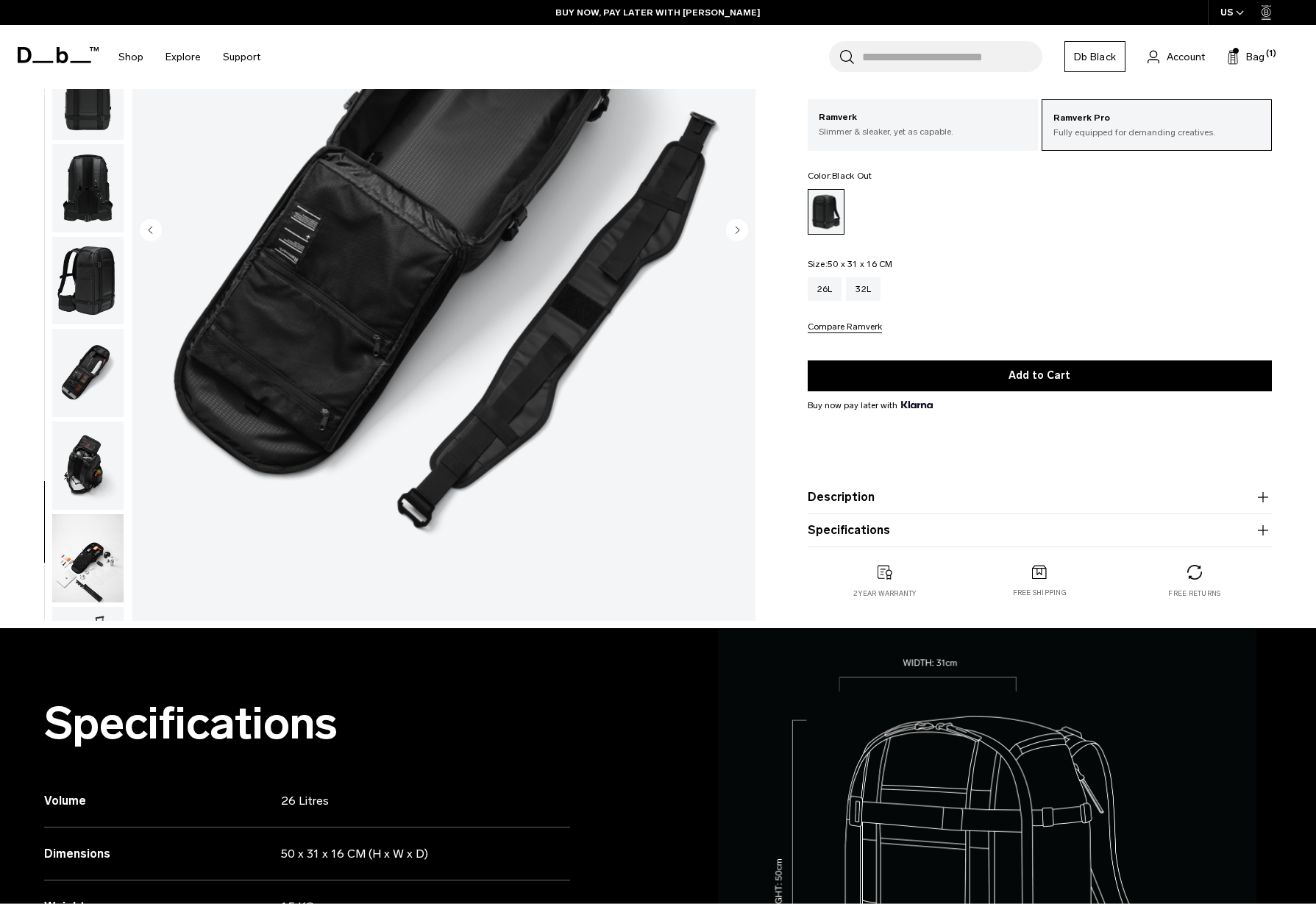
click at [871, 492] on button "Description" at bounding box center [1039, 496] width 464 height 17
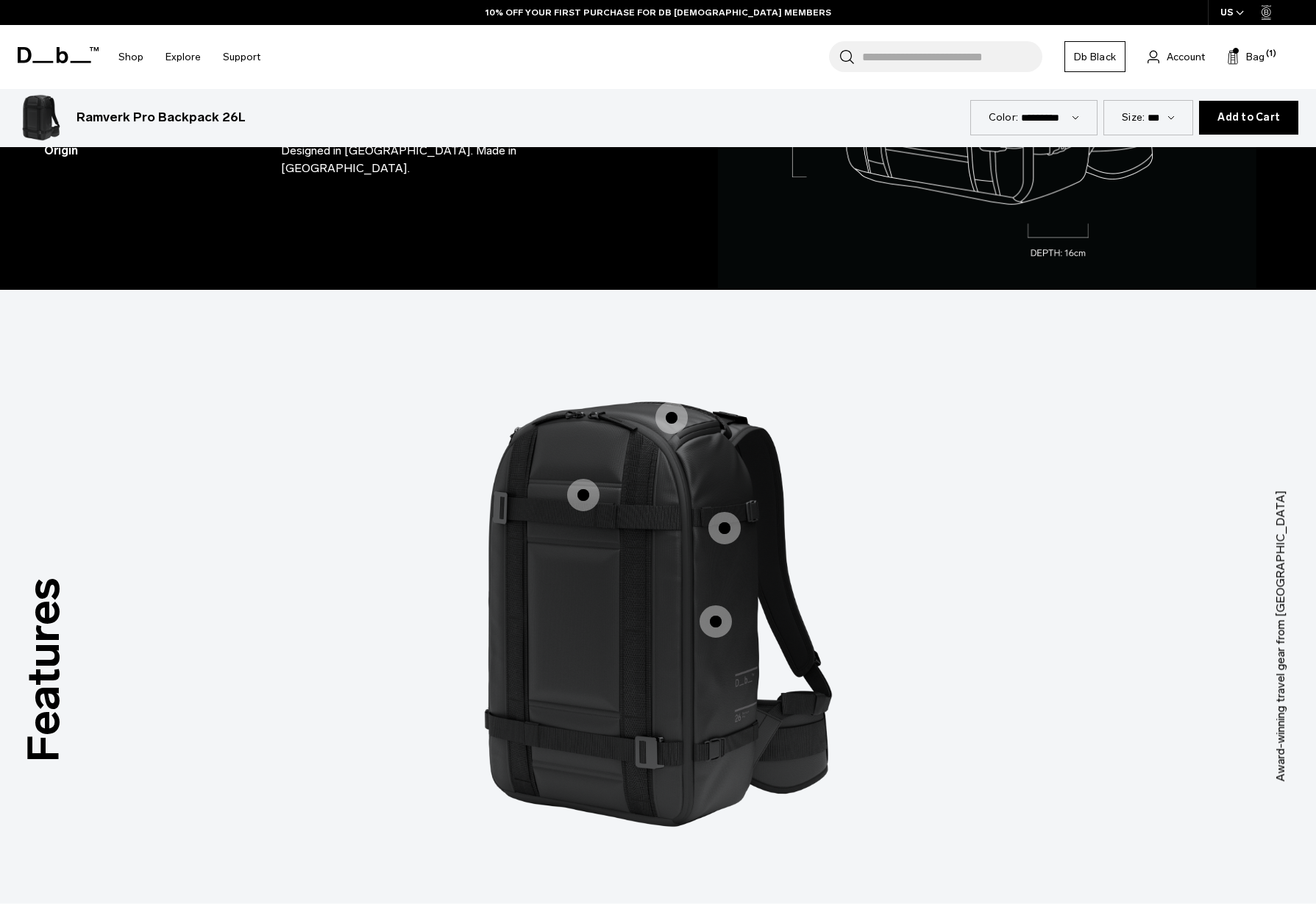
scroll to position [1131, 0]
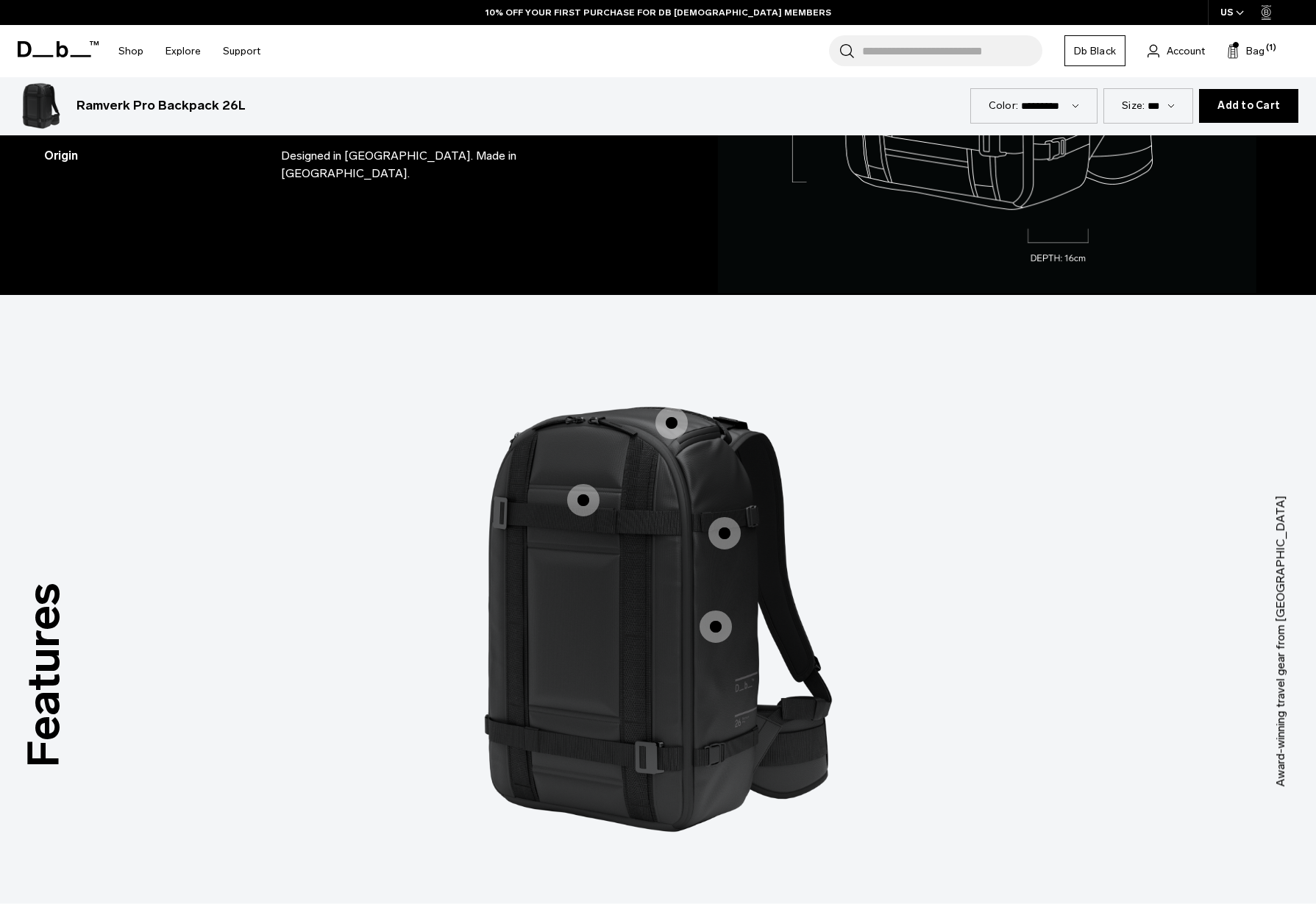
click at [584, 497] on span "1 / 3" at bounding box center [583, 500] width 32 height 32
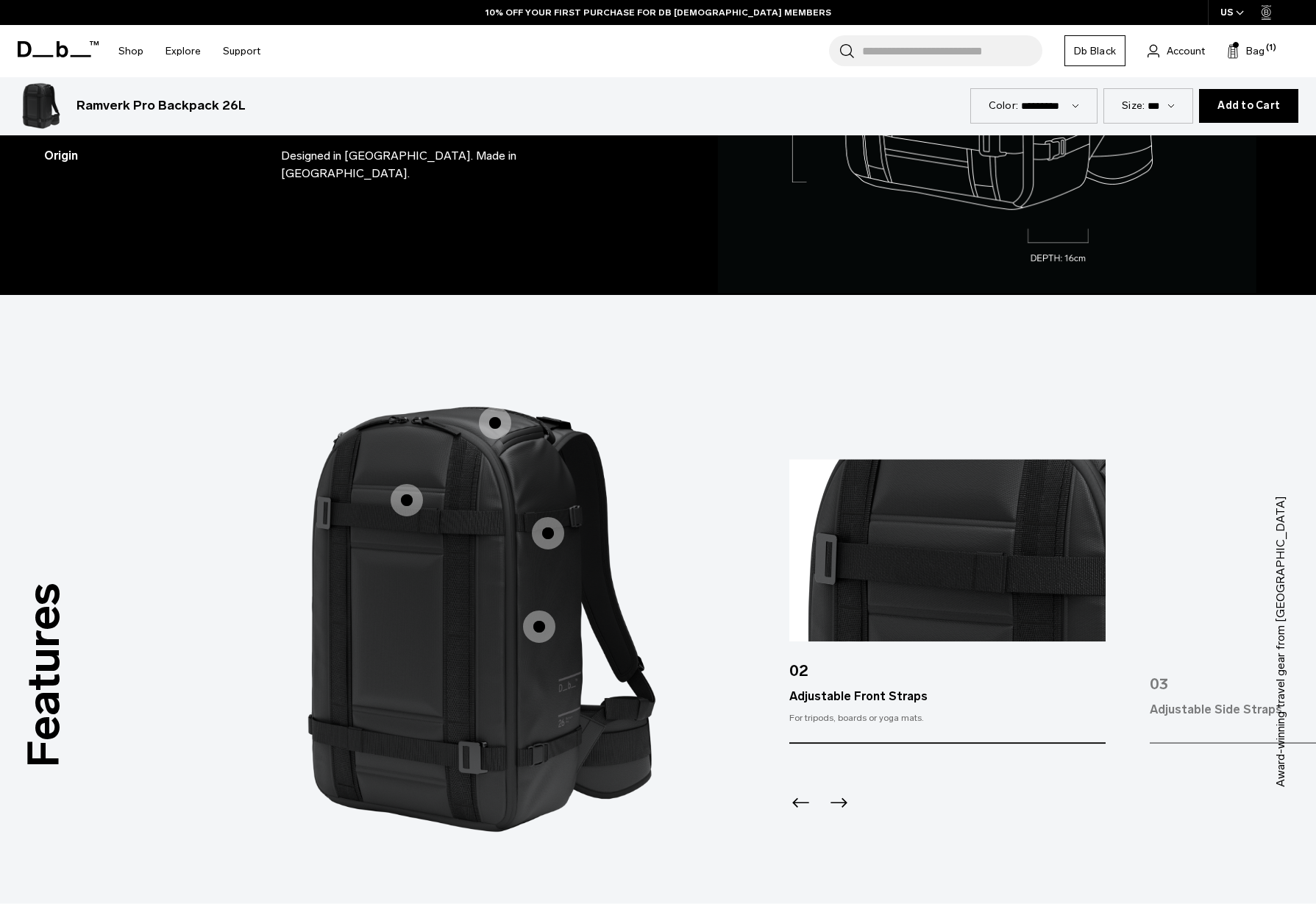
click at [495, 429] on span "1 / 3" at bounding box center [495, 422] width 32 height 32
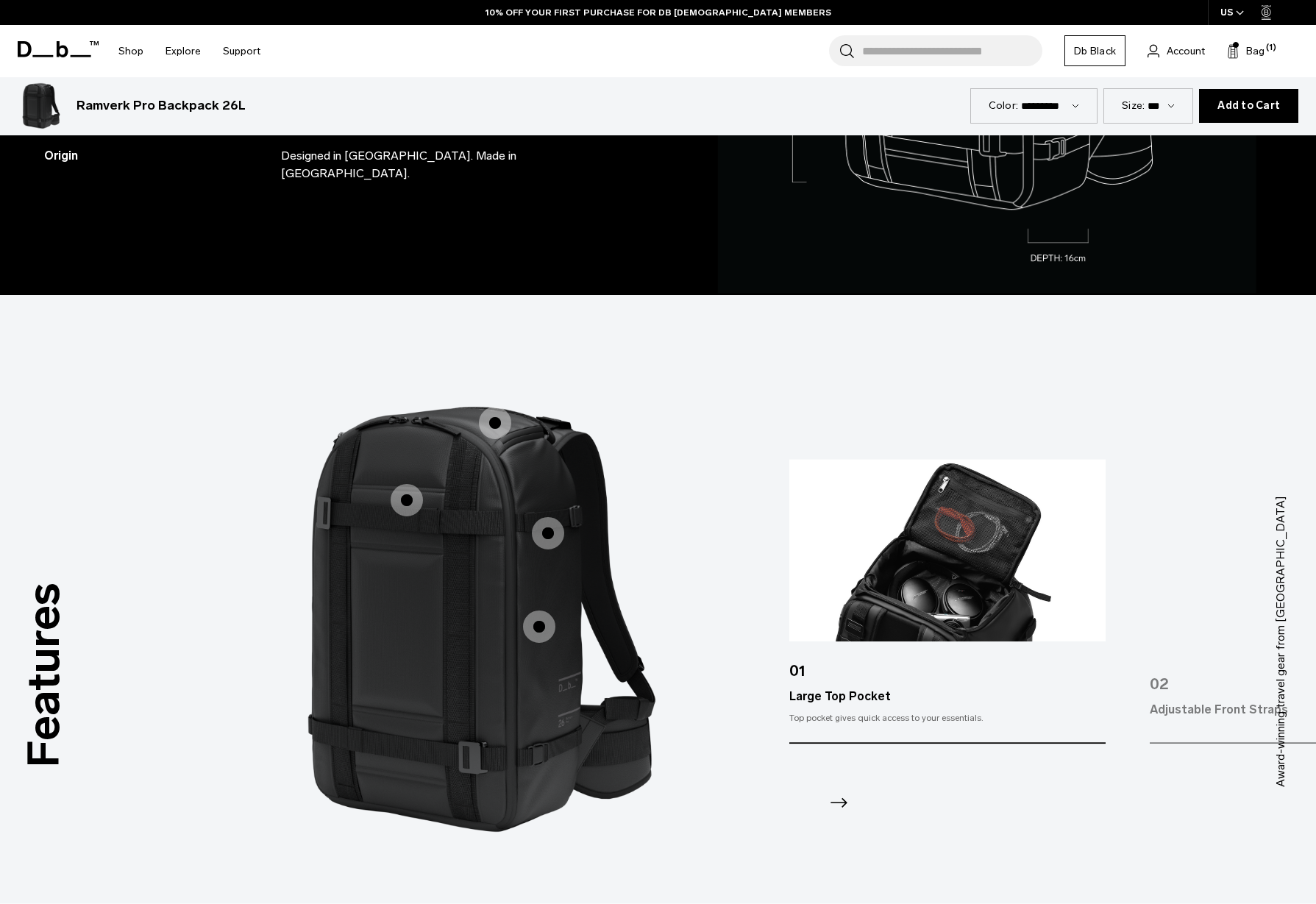
click at [543, 530] on span "1 / 3" at bounding box center [547, 533] width 32 height 32
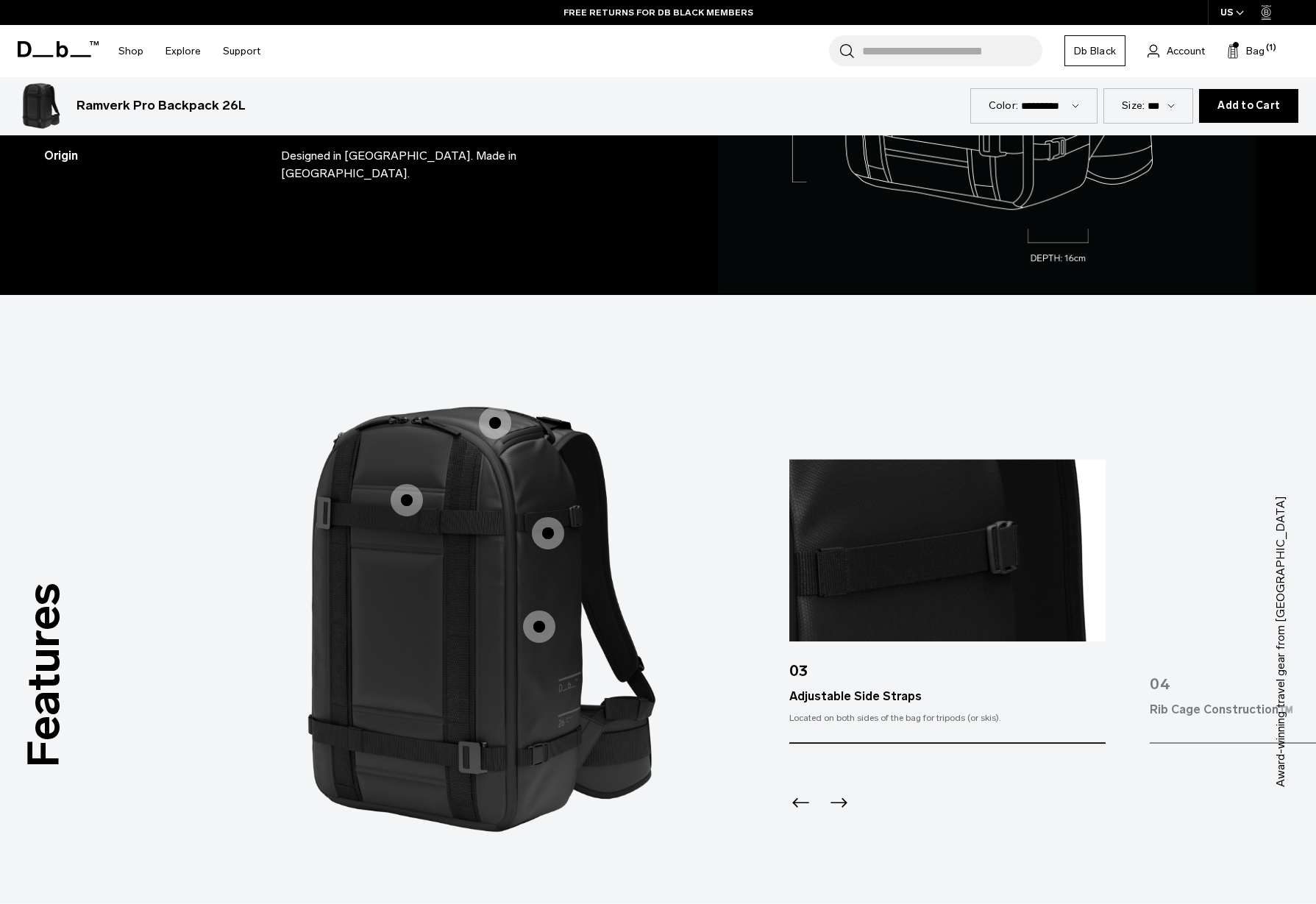
click at [546, 631] on span "1 / 3" at bounding box center [538, 627] width 32 height 32
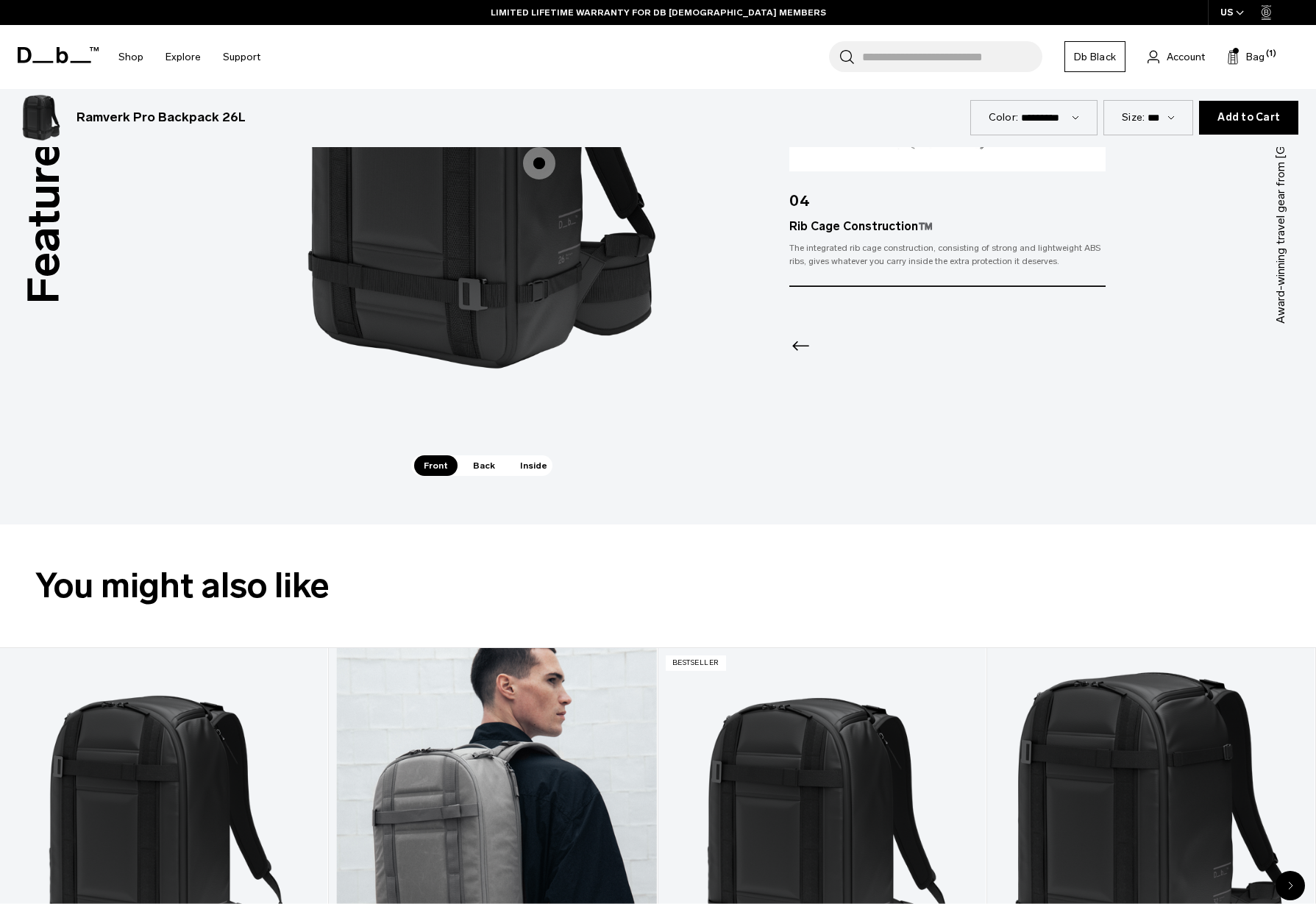
scroll to position [1680, 0]
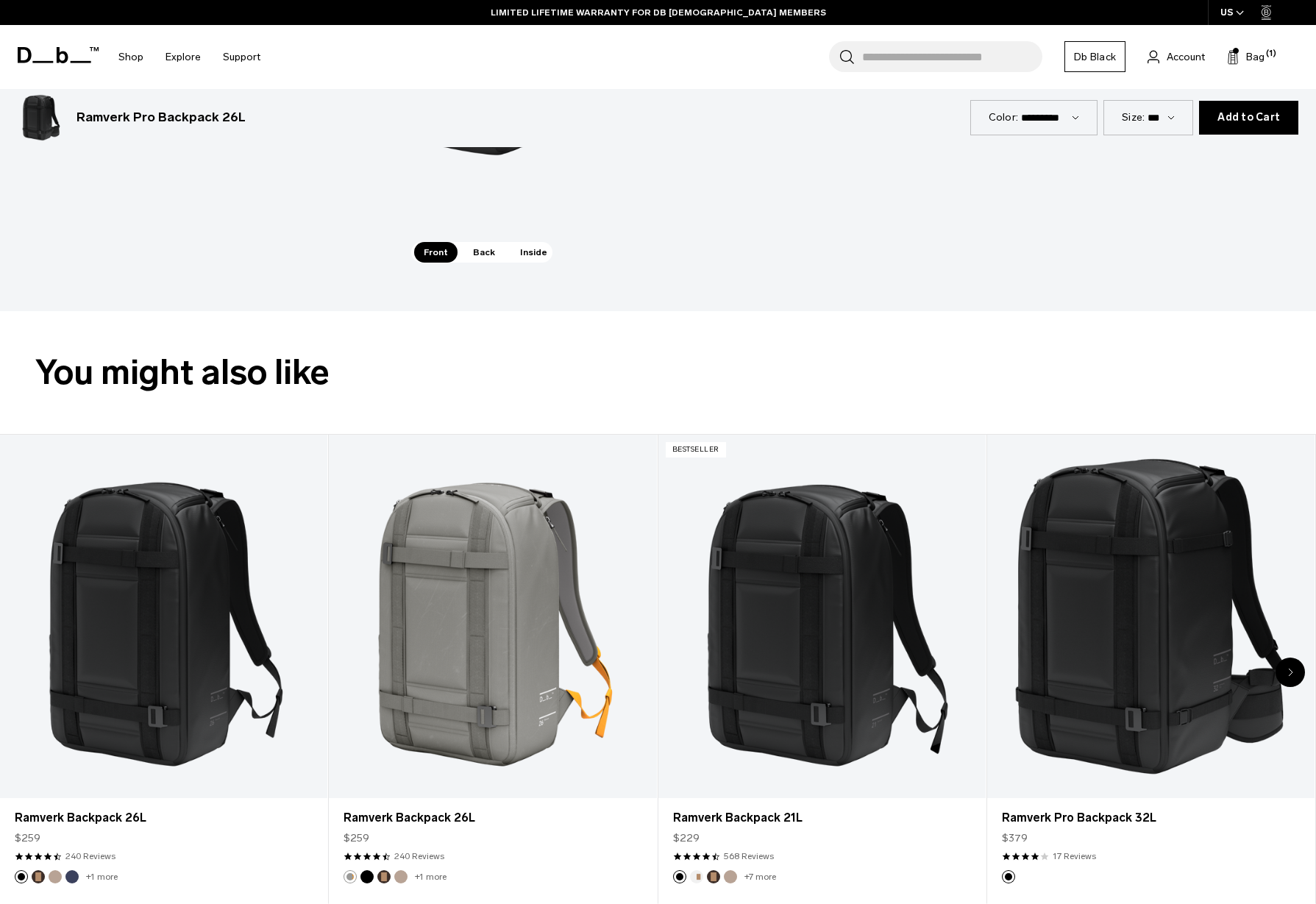
click at [527, 254] on span "Inside" at bounding box center [533, 252] width 46 height 21
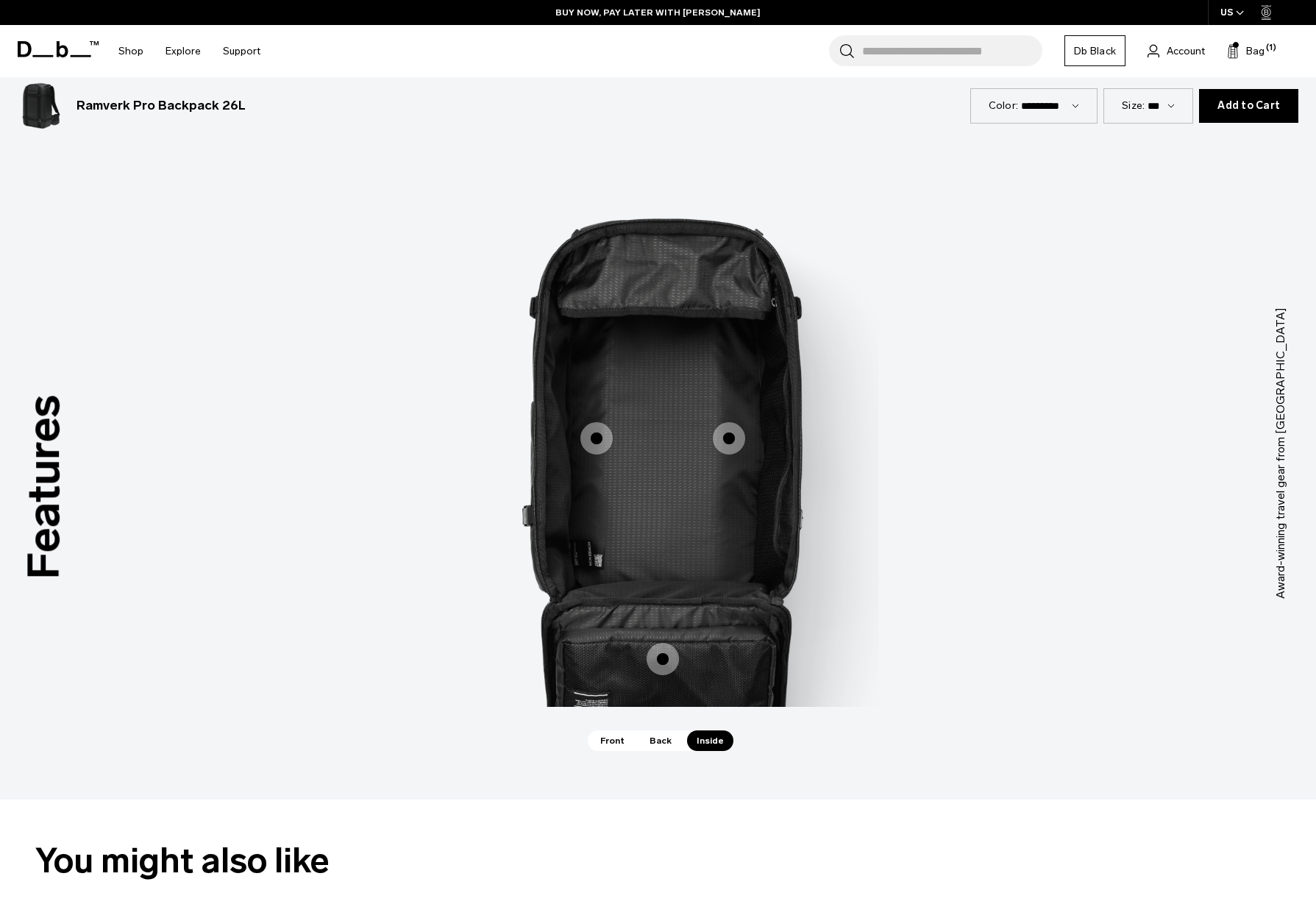
scroll to position [1310, 0]
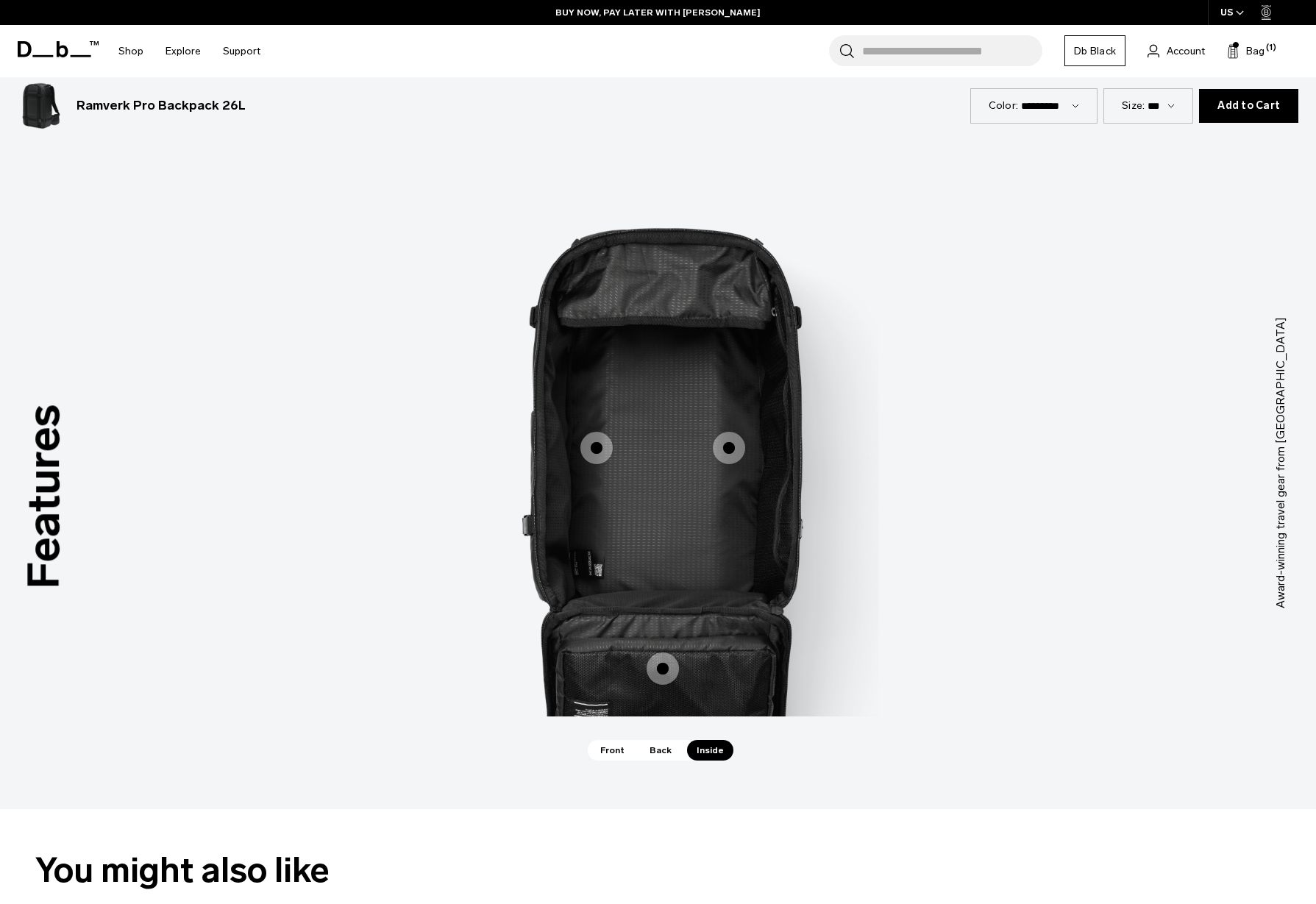
click at [717, 456] on span "3 / 3" at bounding box center [728, 447] width 32 height 32
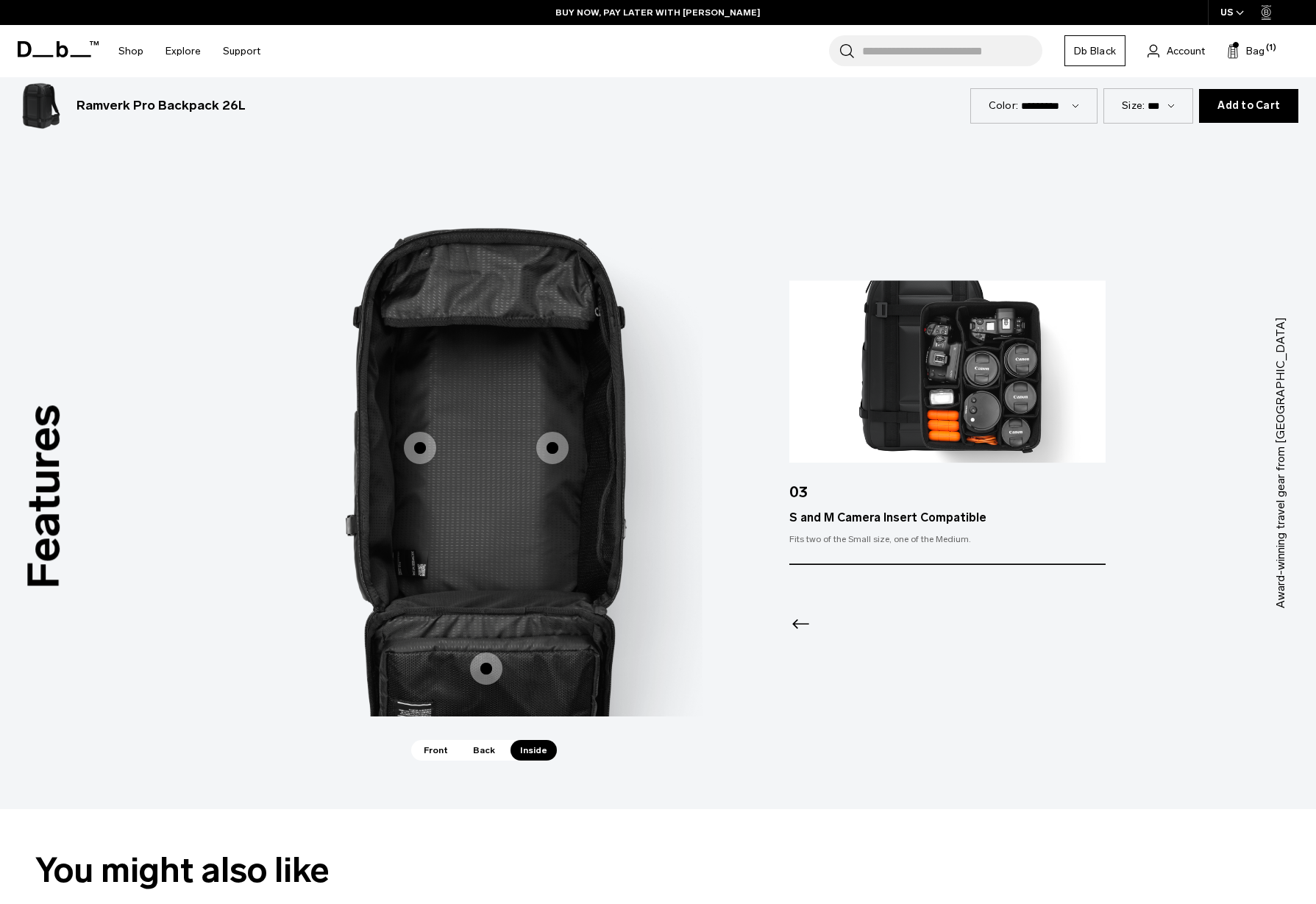
click at [419, 452] on span "3 / 3" at bounding box center [420, 447] width 32 height 32
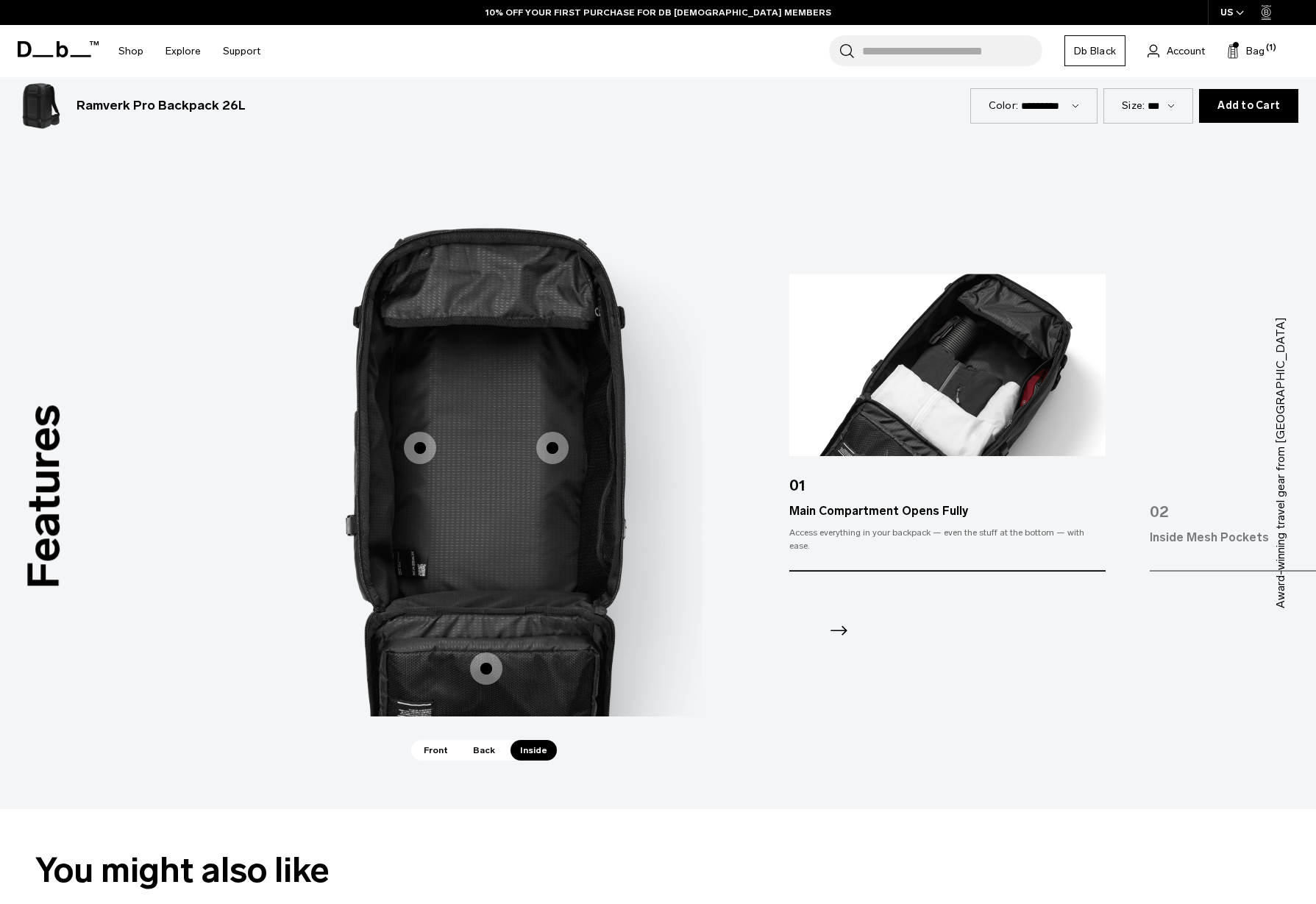
click at [503, 659] on label "Inside Mesh Pockets" at bounding box center [486, 669] width 35 height 35
click at [498, 664] on span "3 / 3" at bounding box center [486, 669] width 32 height 32
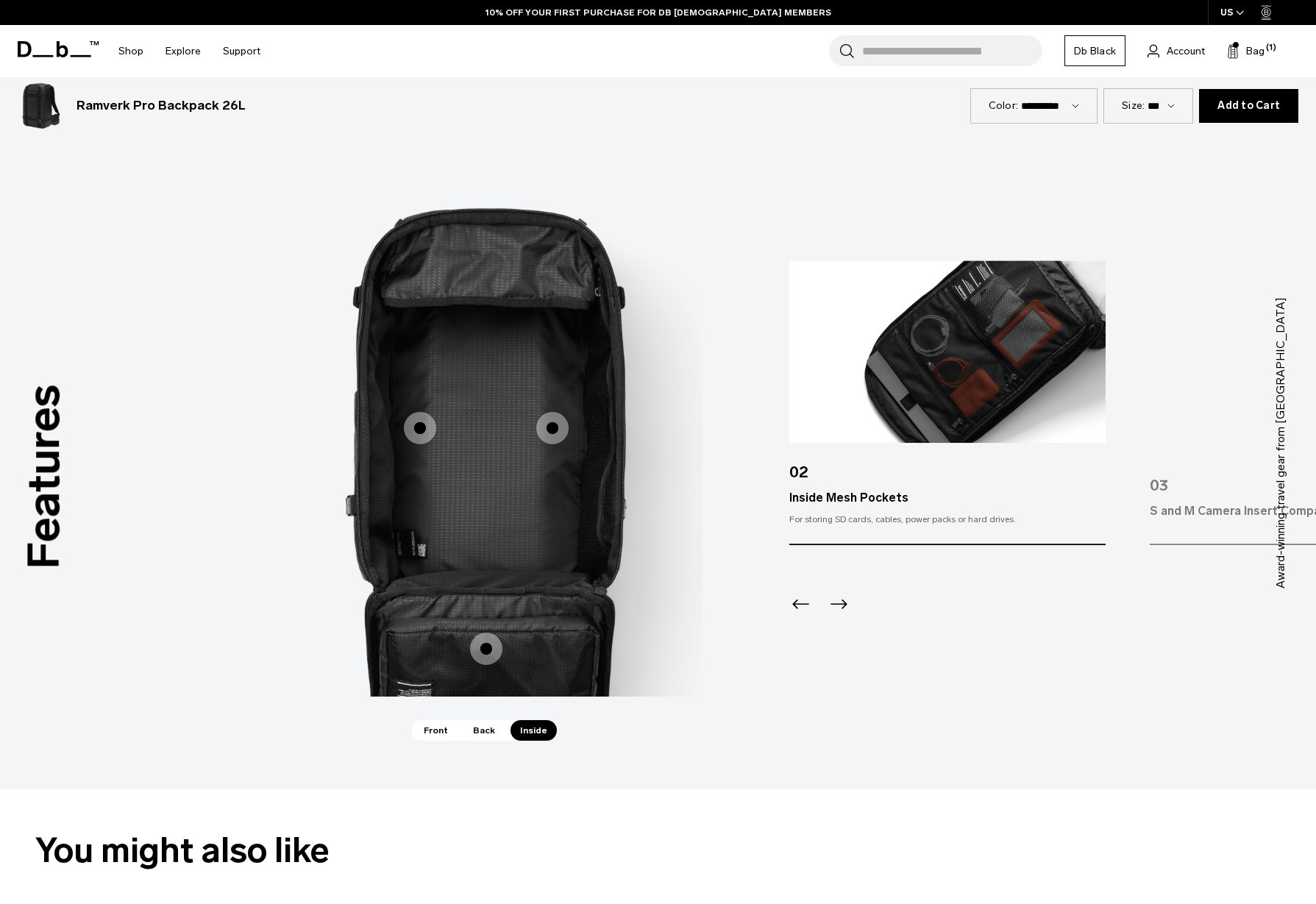
scroll to position [1396, 0]
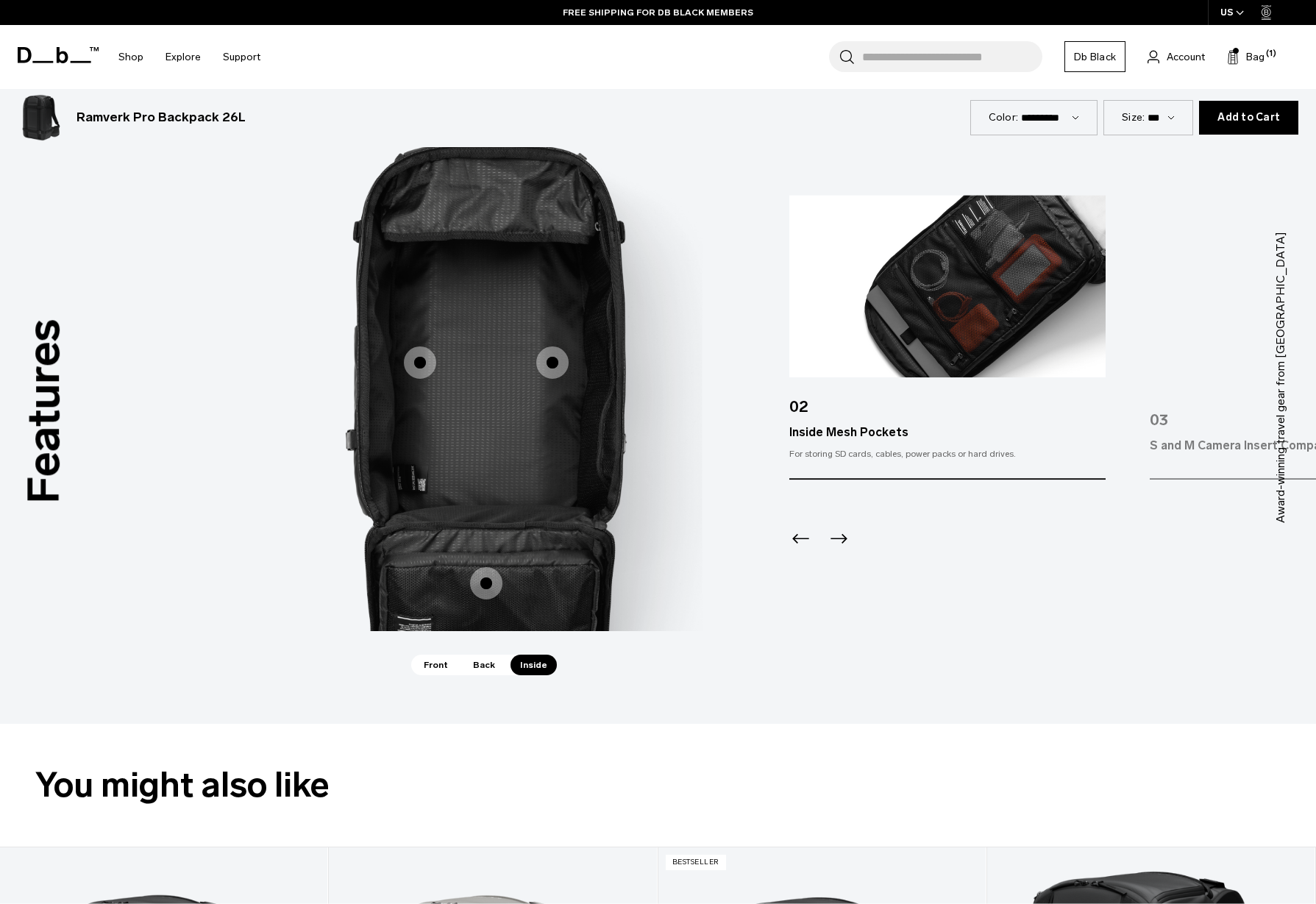
click at [441, 666] on span "Front" at bounding box center [435, 664] width 44 height 21
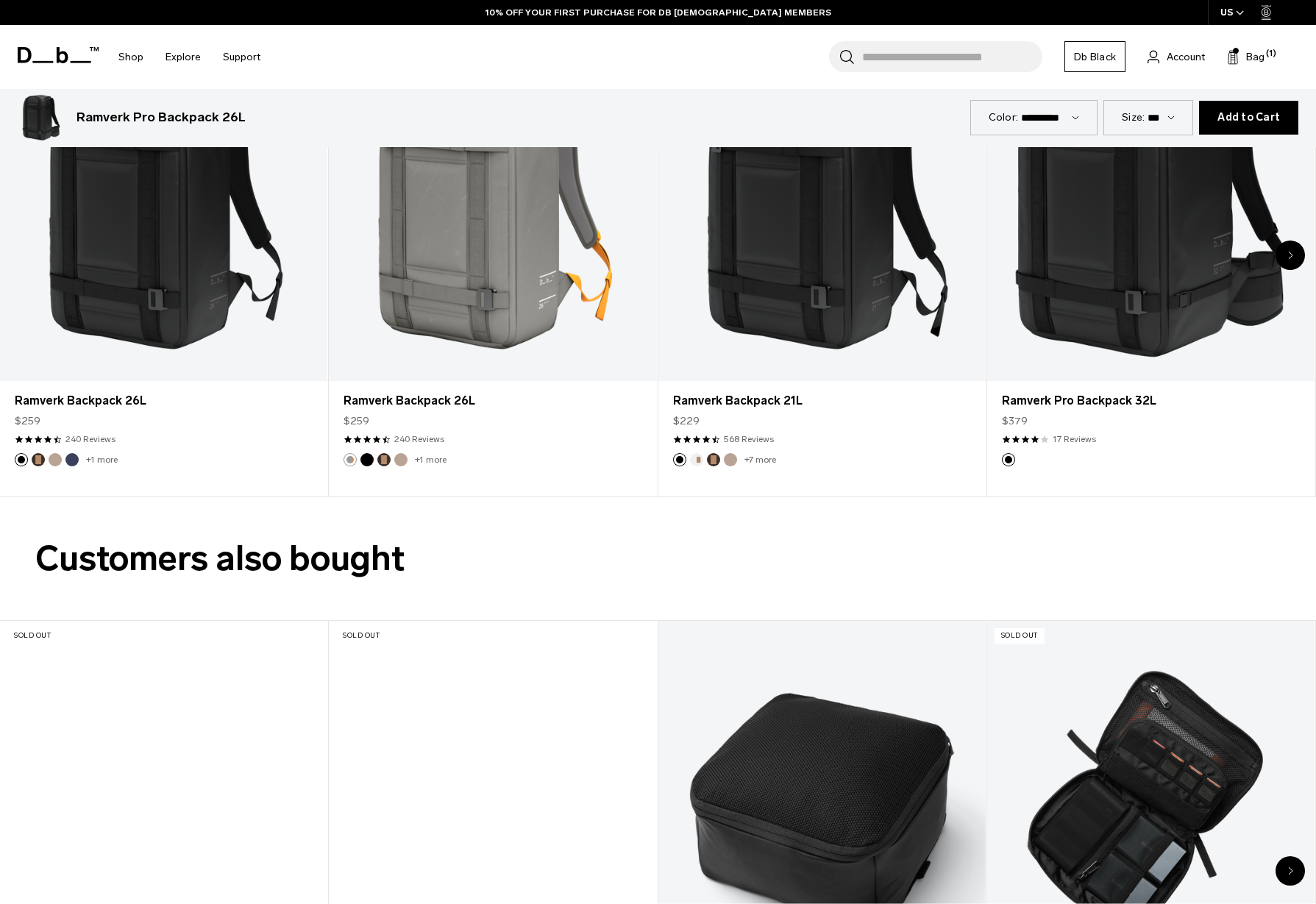
scroll to position [0, 0]
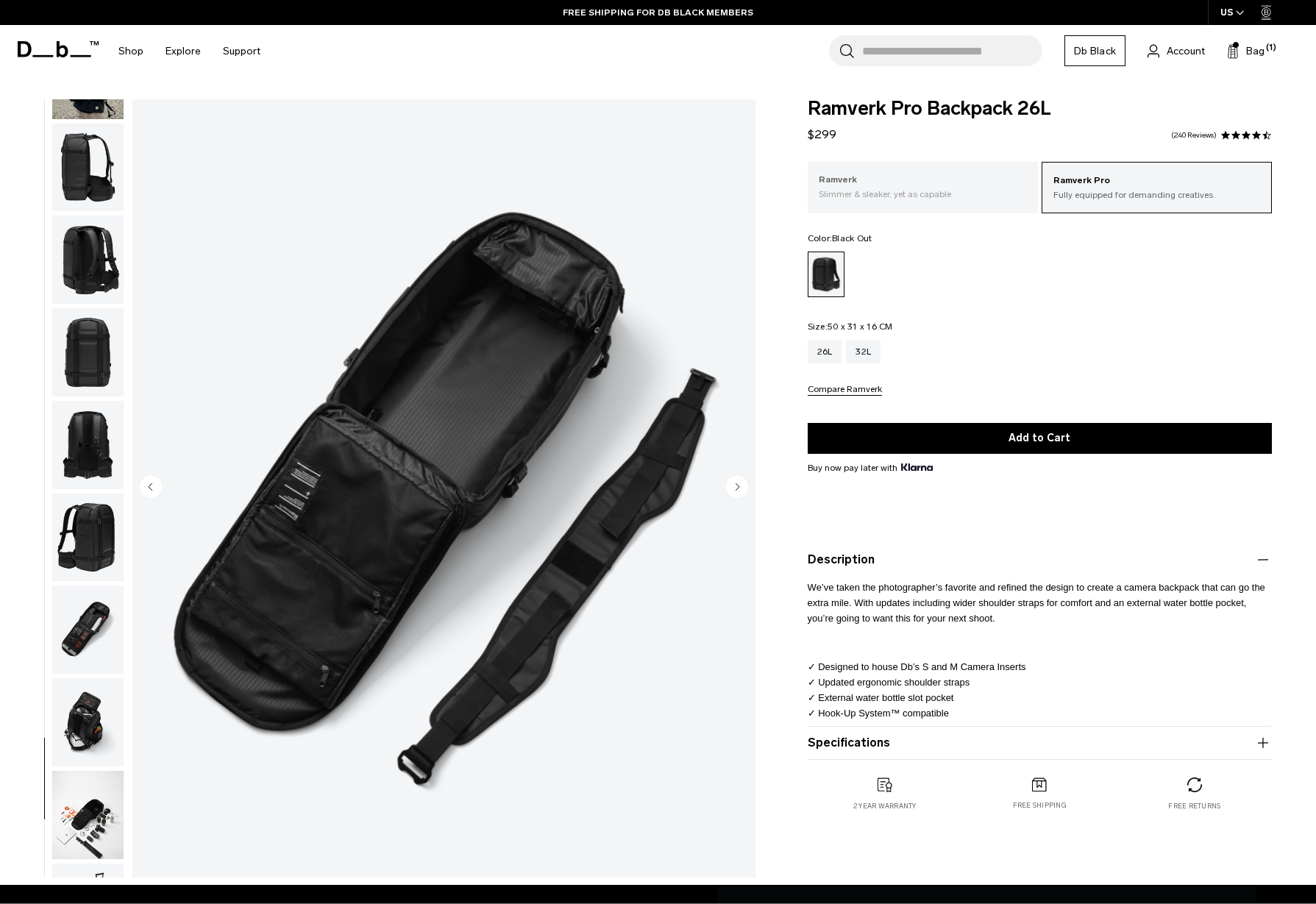
click at [915, 199] on p "Slimmer & sleaker, yet as capable." at bounding box center [922, 194] width 208 height 13
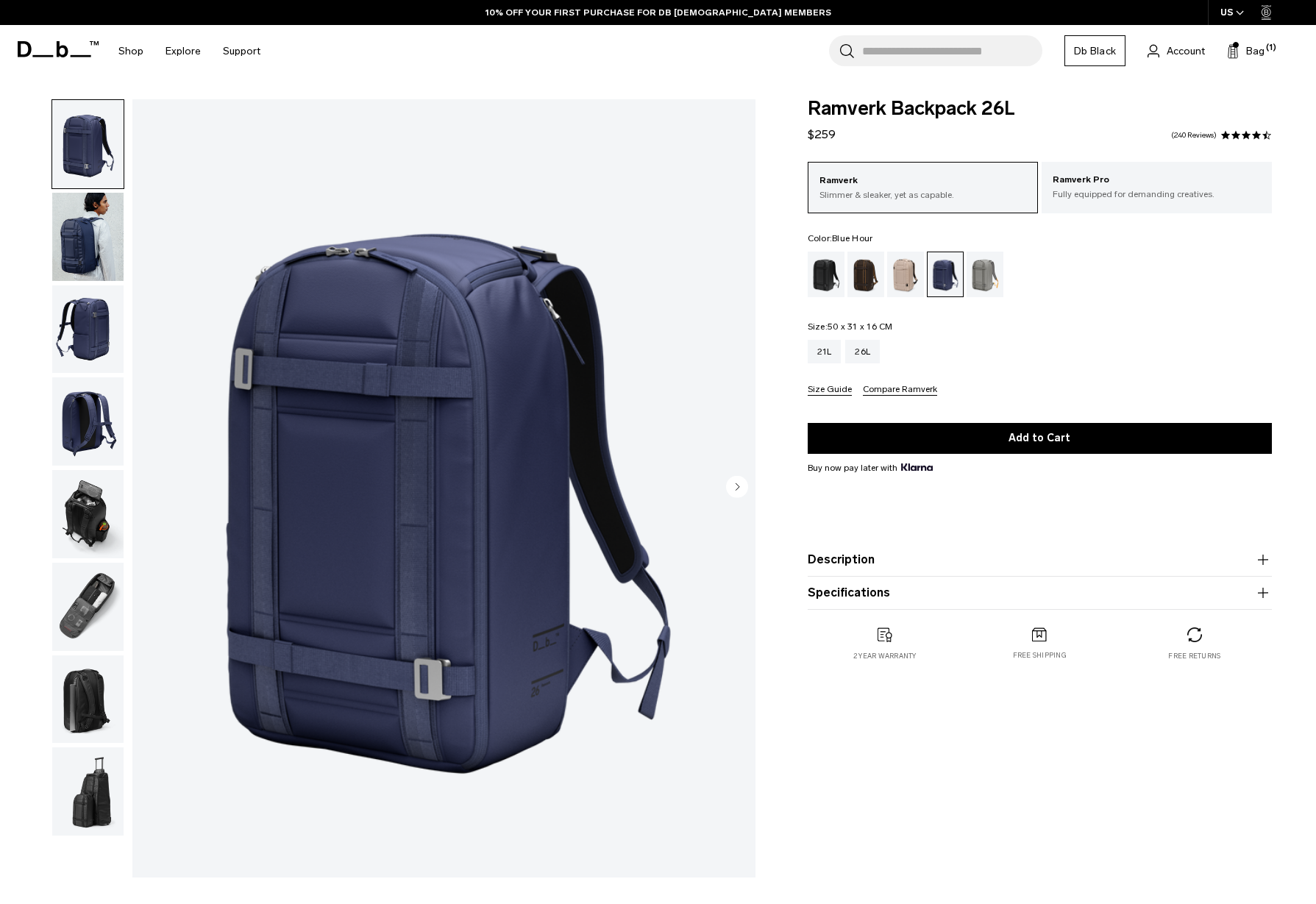
click at [86, 511] on img "button" at bounding box center [87, 514] width 72 height 88
